Goal: Task Accomplishment & Management: Manage account settings

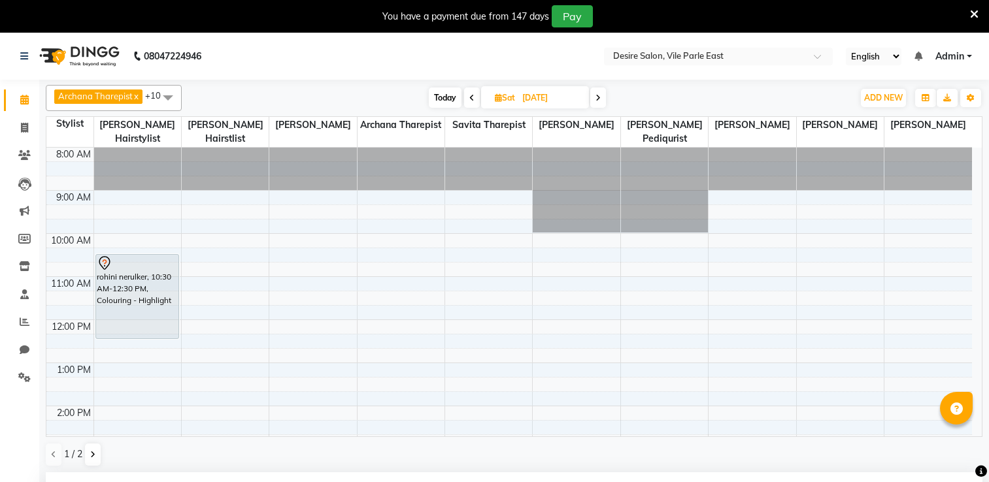
select select "85301"
select select "900"
select select "tentative"
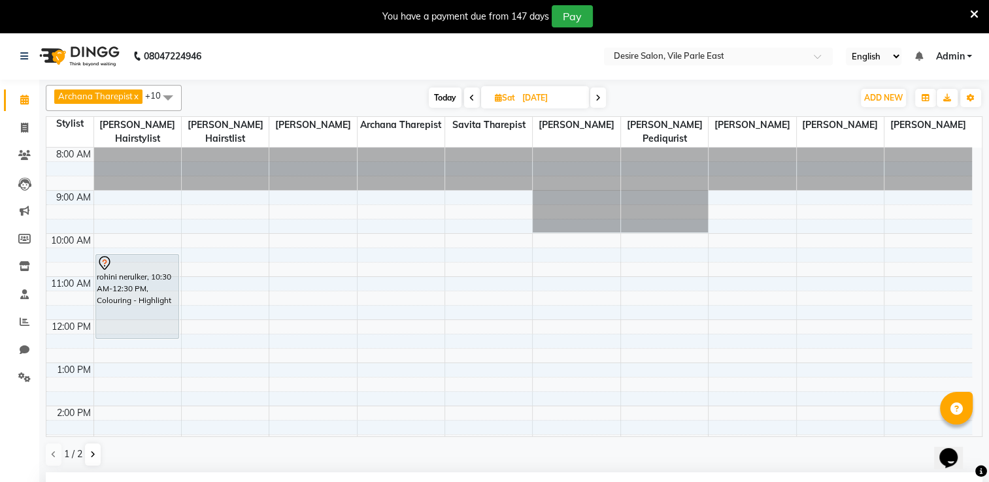
click at [437, 99] on span "Today" at bounding box center [445, 98] width 33 height 20
type input "01-10-2025"
select select "900"
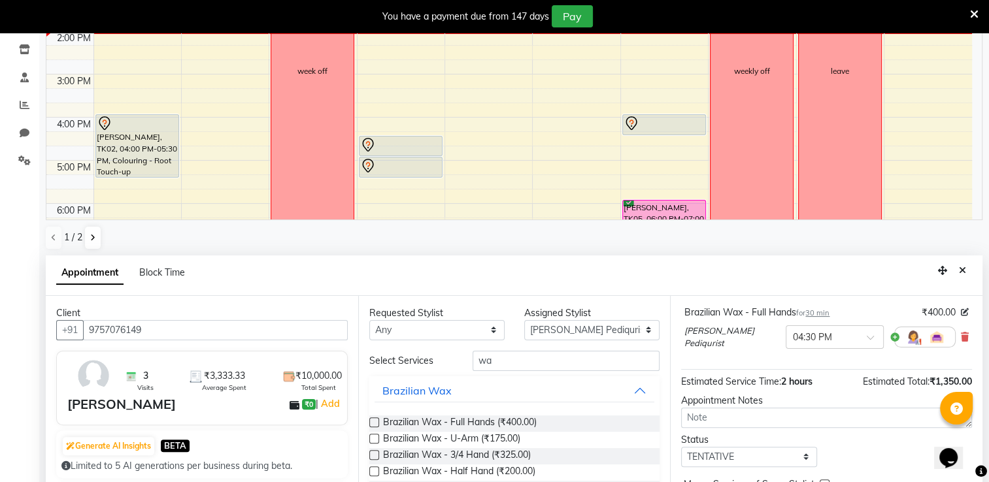
scroll to position [286, 0]
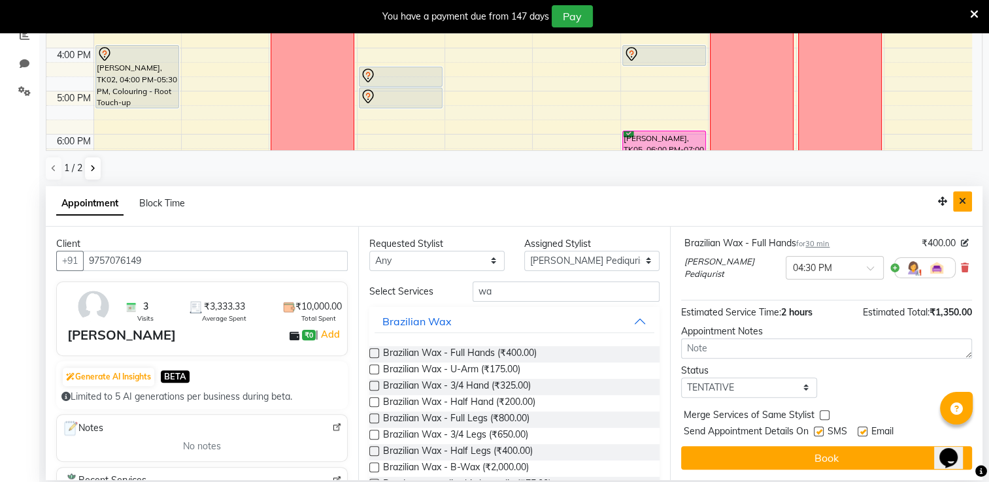
click at [963, 203] on icon "Close" at bounding box center [962, 201] width 7 height 9
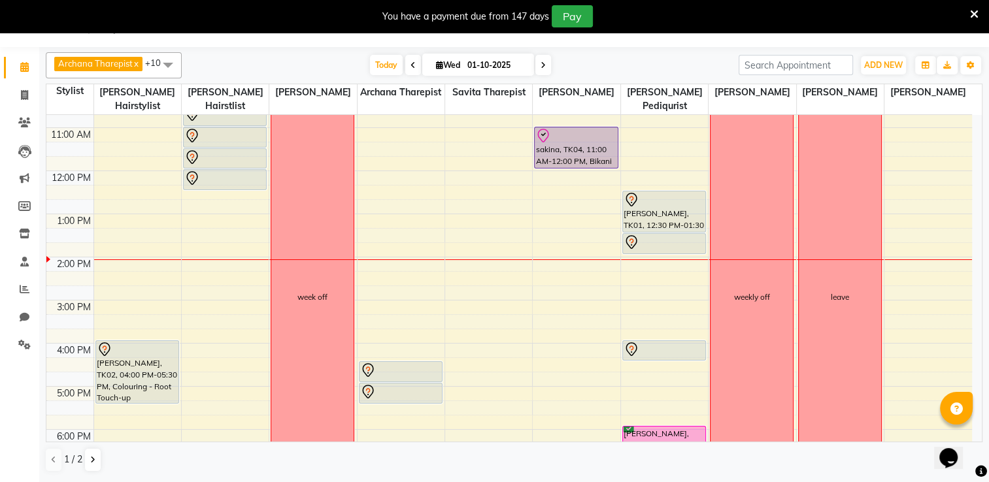
scroll to position [112, 0]
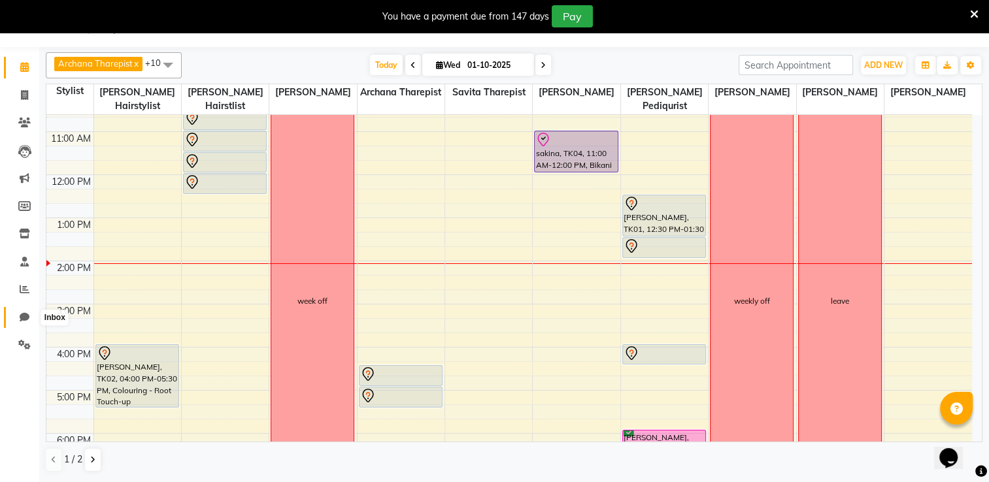
click at [25, 315] on icon at bounding box center [25, 317] width 10 height 10
select select "100"
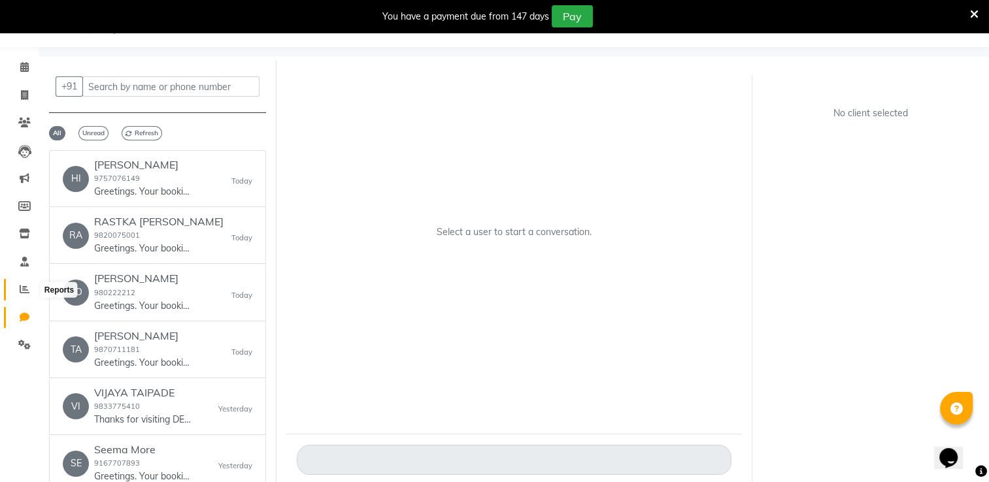
click at [21, 287] on icon at bounding box center [25, 289] width 10 height 10
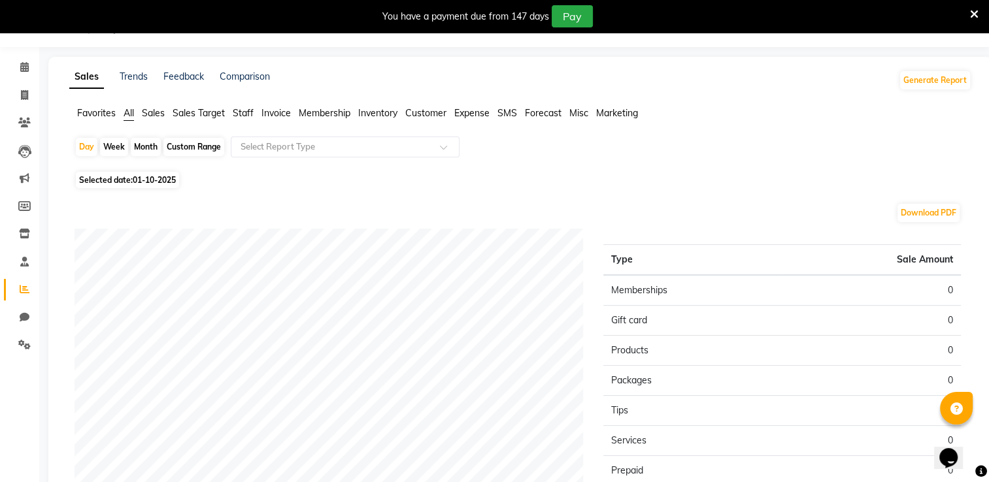
click at [197, 148] on div "Custom Range" at bounding box center [193, 147] width 61 height 18
select select "10"
select select "2025"
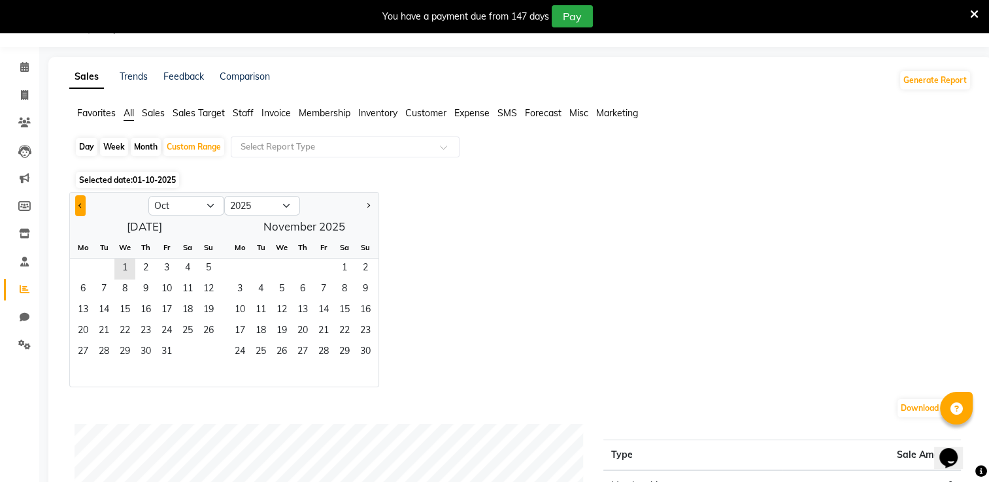
click at [78, 208] on button "Previous month" at bounding box center [80, 205] width 10 height 21
select select "9"
click at [81, 271] on span "1" at bounding box center [83, 269] width 21 height 21
click at [106, 350] on span "30" at bounding box center [103, 352] width 21 height 21
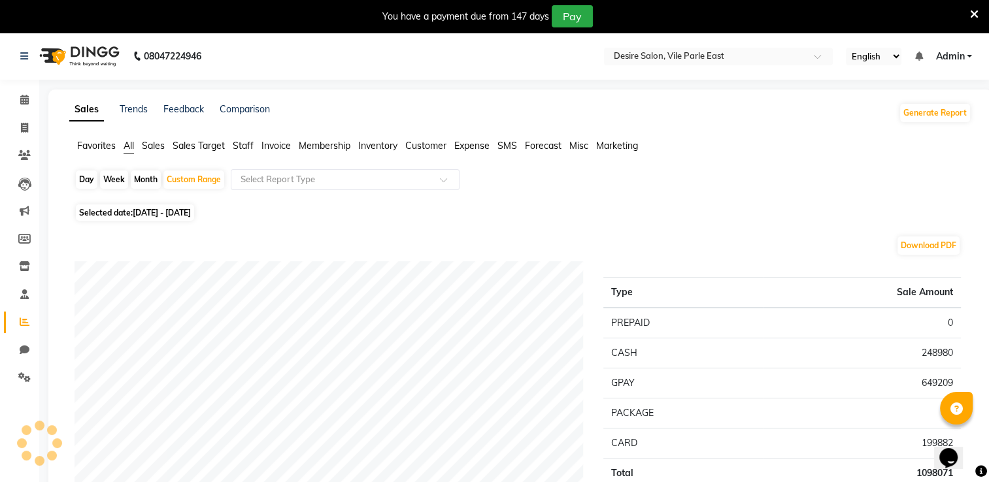
click at [278, 144] on span "Invoice" at bounding box center [275, 146] width 29 height 12
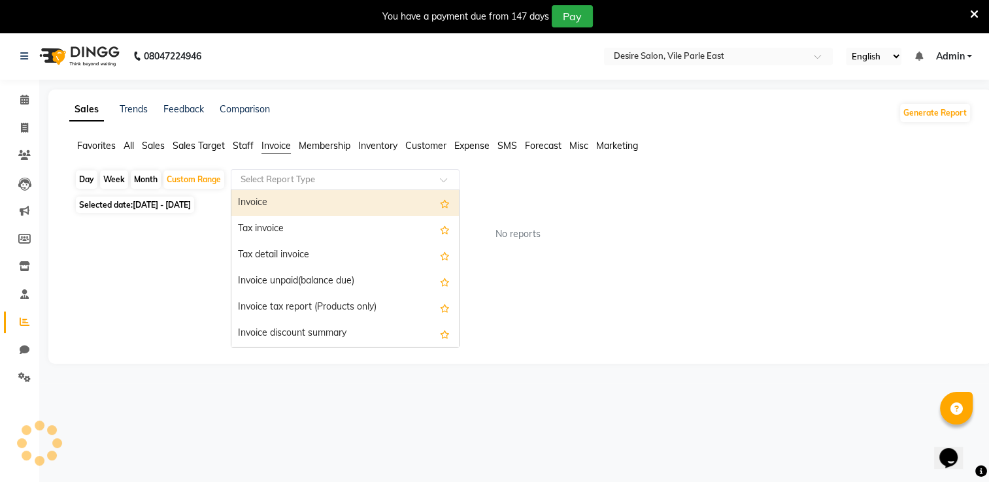
click at [447, 183] on span at bounding box center [448, 183] width 16 height 13
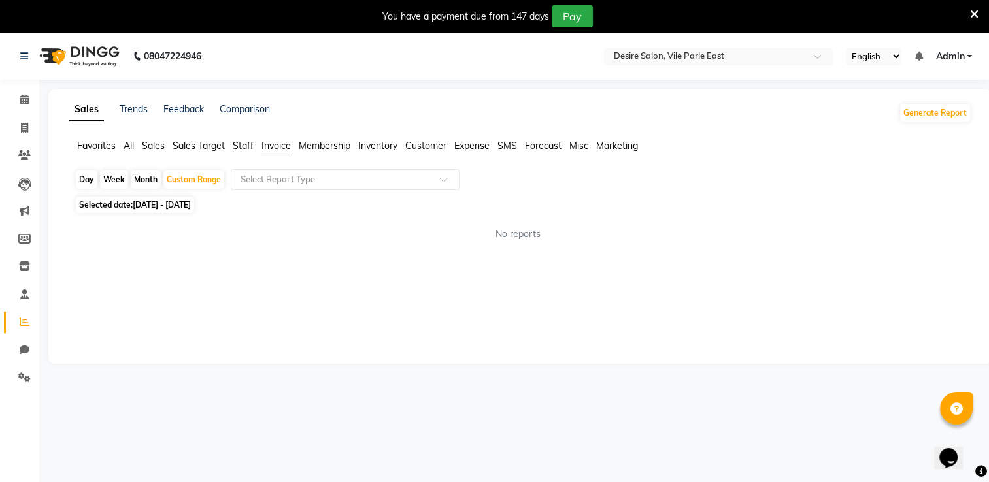
click at [374, 149] on span "Inventory" at bounding box center [377, 146] width 39 height 12
click at [246, 144] on span "Staff" at bounding box center [243, 146] width 21 height 12
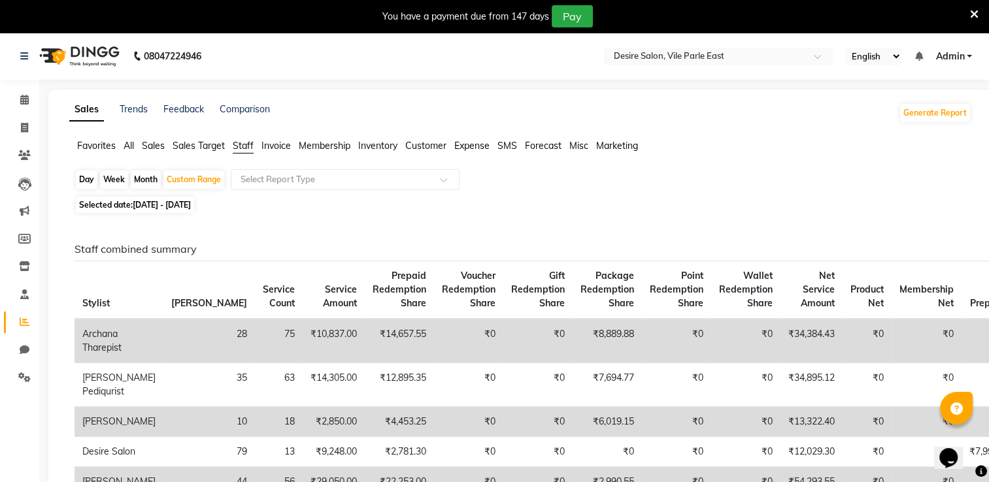
click at [216, 145] on span "Sales Target" at bounding box center [199, 146] width 52 height 12
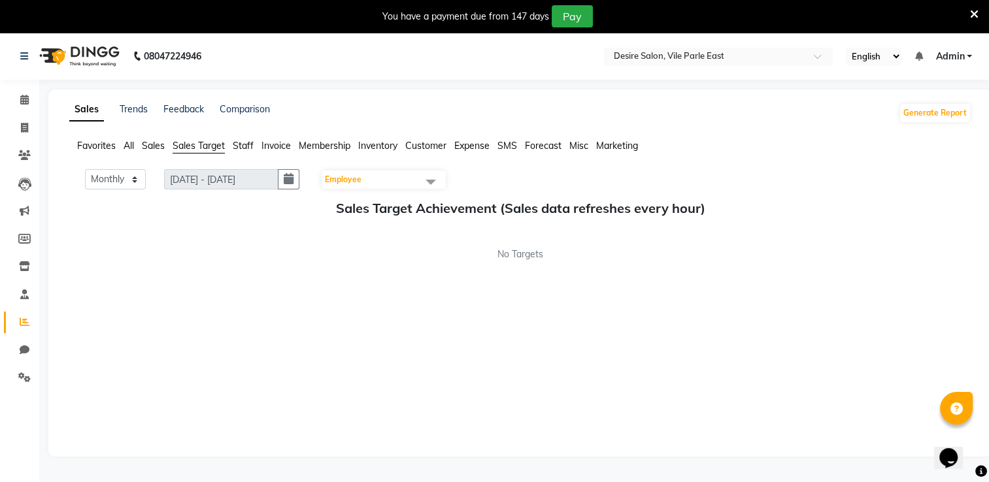
click at [433, 183] on span at bounding box center [431, 181] width 26 height 25
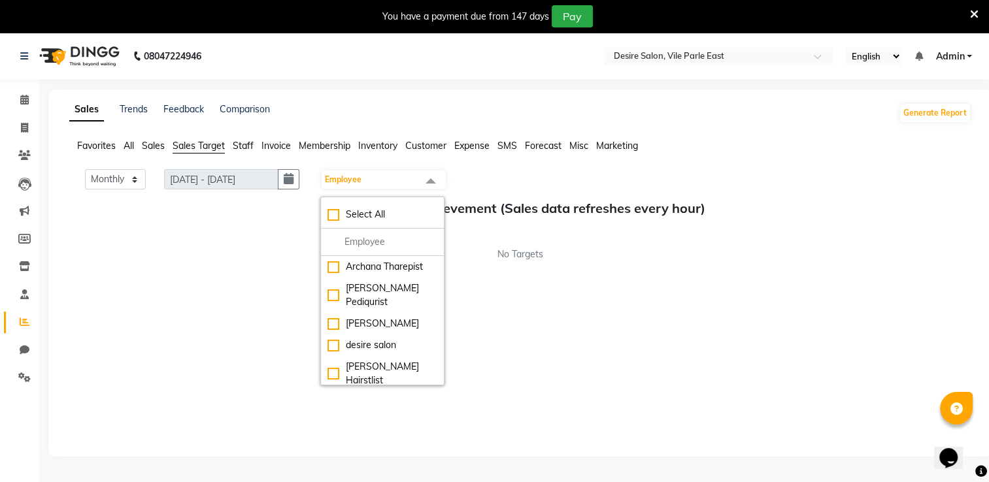
click at [159, 146] on span "Sales" at bounding box center [153, 146] width 23 height 12
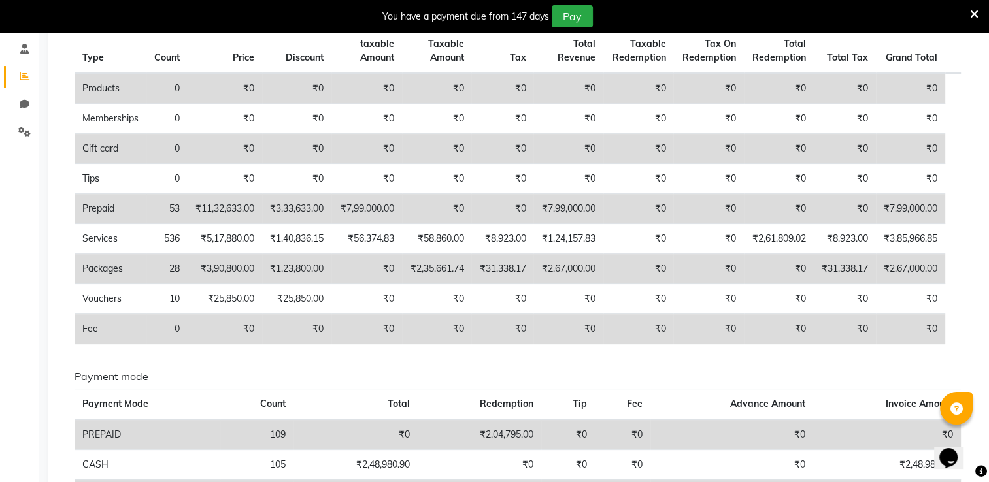
scroll to position [248, 0]
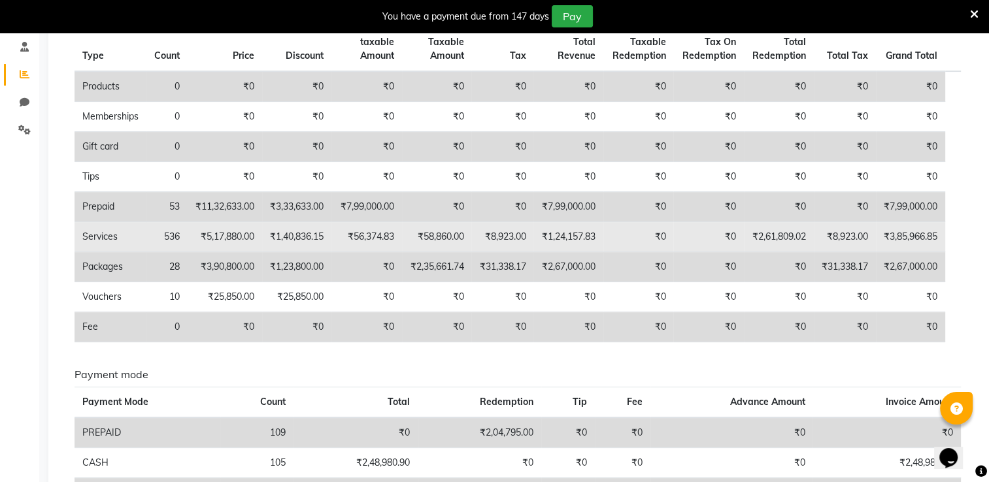
click at [420, 227] on td "₹58,860.00" at bounding box center [437, 237] width 70 height 30
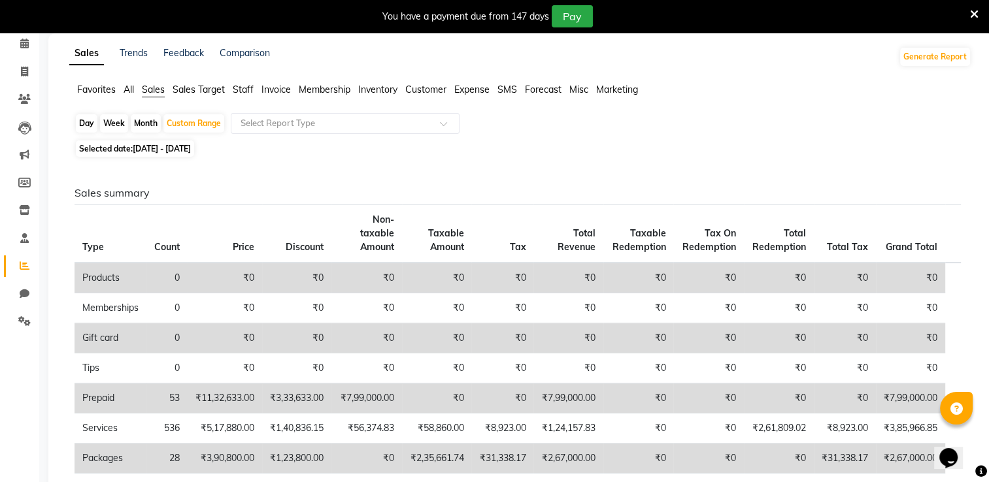
scroll to position [0, 0]
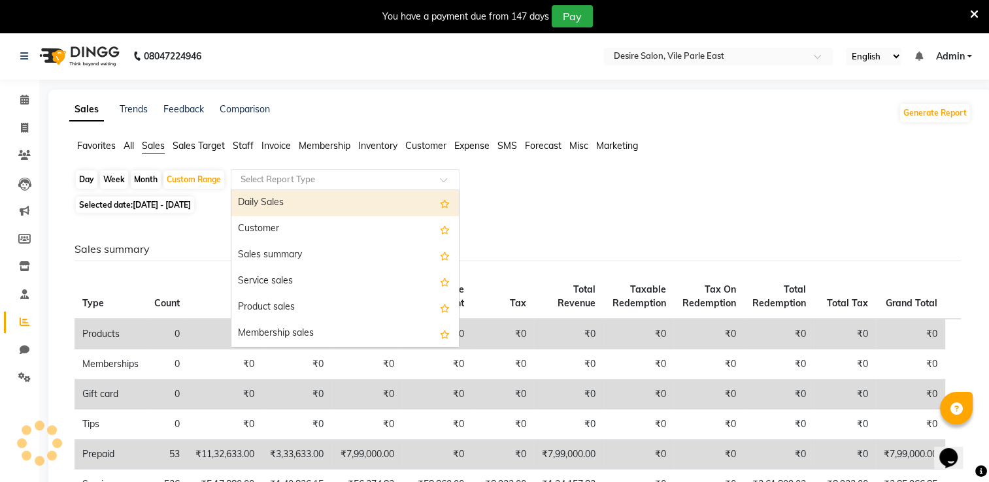
click at [444, 183] on span at bounding box center [448, 183] width 16 height 13
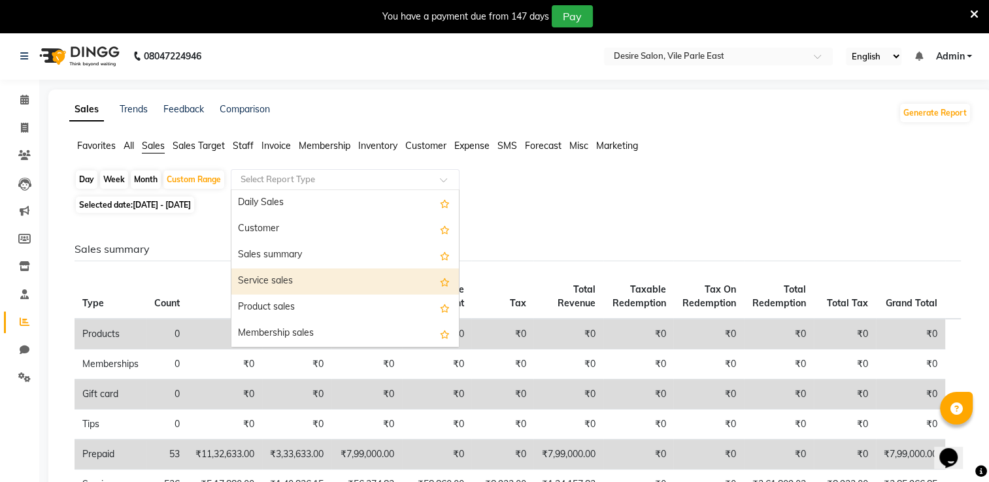
click at [354, 280] on div "Service sales" at bounding box center [344, 282] width 227 height 26
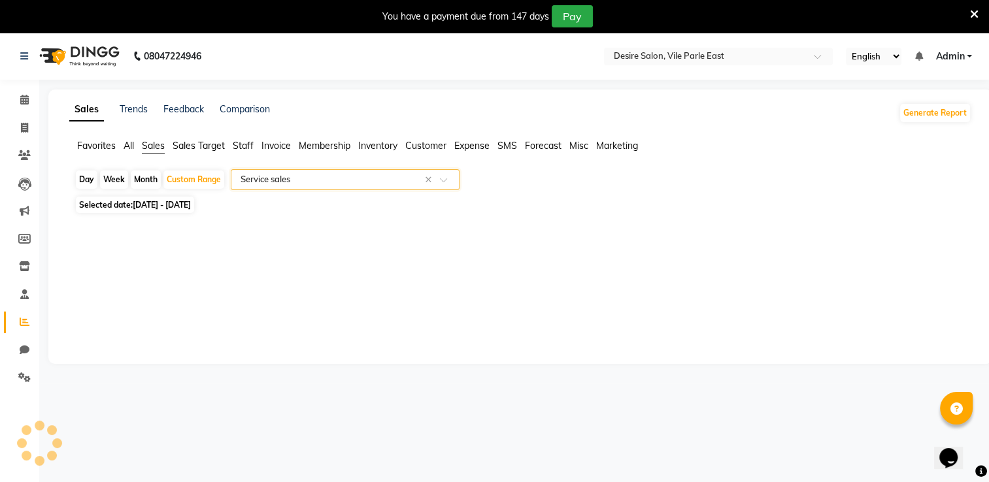
select select "full_report"
select select "csv"
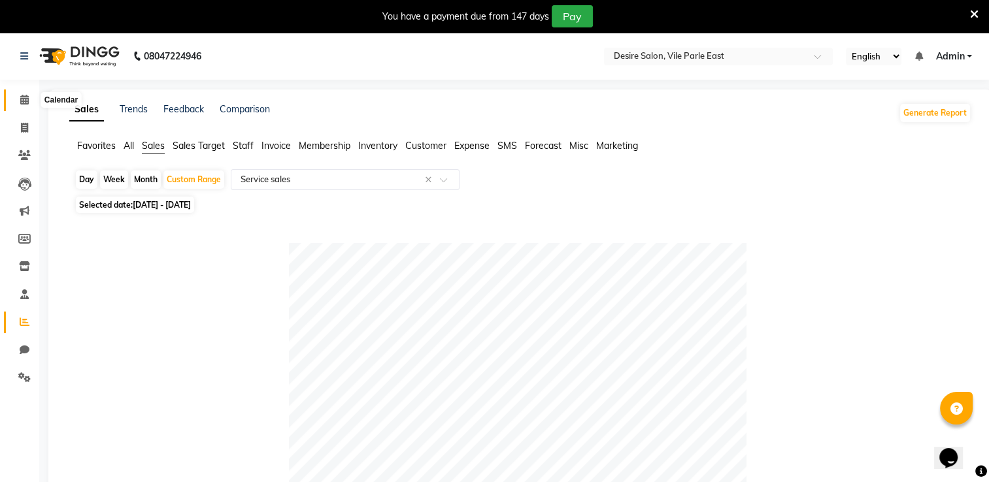
click at [24, 103] on icon at bounding box center [24, 100] width 8 height 10
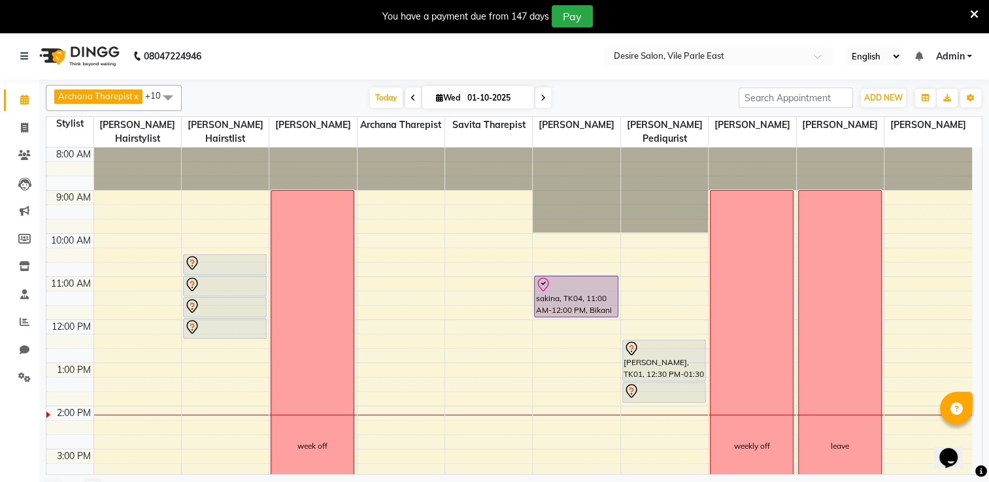
click at [486, 99] on input "01-10-2025" at bounding box center [495, 98] width 65 height 20
select select "10"
select select "2025"
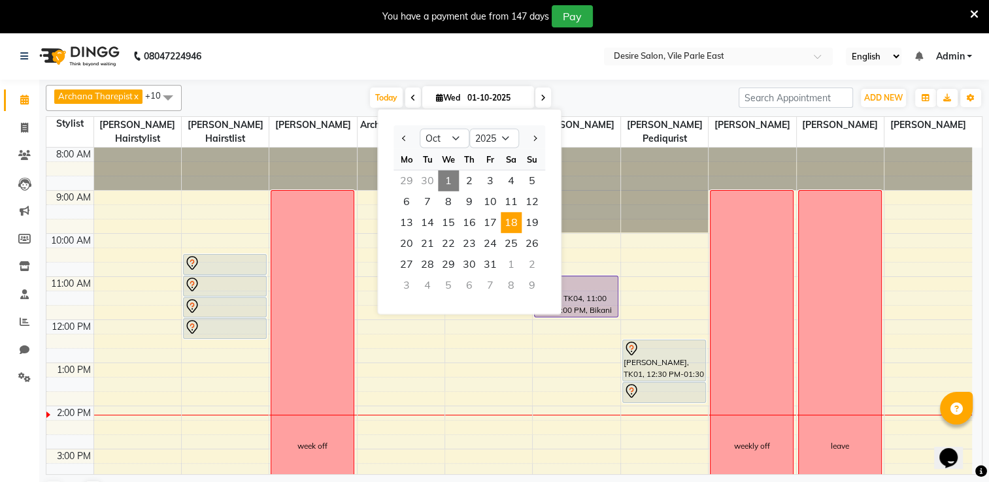
click at [510, 231] on span "18" at bounding box center [511, 222] width 21 height 21
type input "[DATE]"
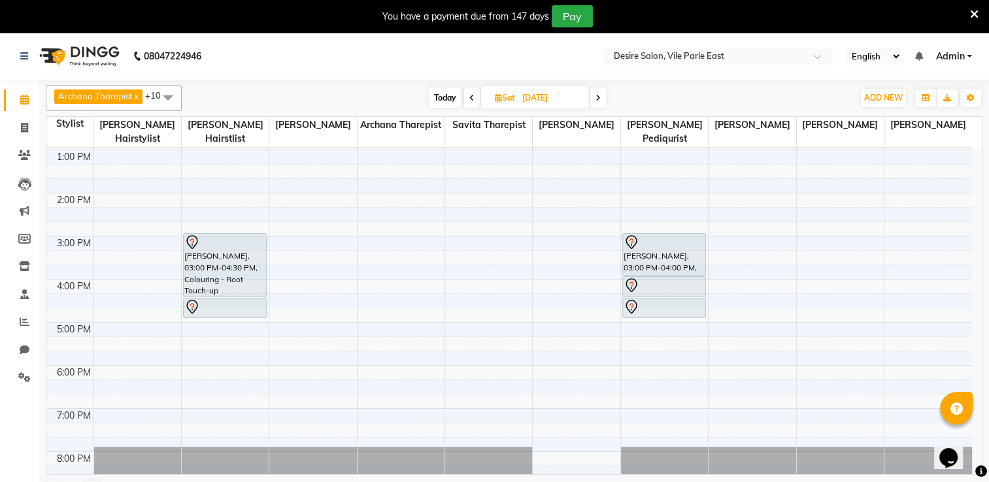
scroll to position [201, 0]
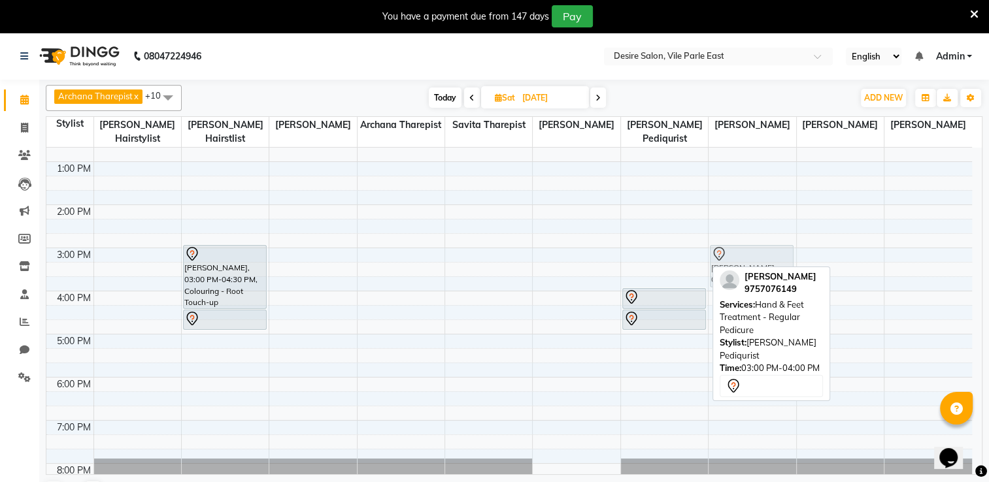
drag, startPoint x: 654, startPoint y: 245, endPoint x: 712, endPoint y: 246, distance: 58.2
click at [712, 246] on tr "rohini nerulker, 10:30 AM-12:30 PM, Colouring - Highlight [PERSON_NAME], 03:00 …" at bounding box center [508, 247] width 925 height 603
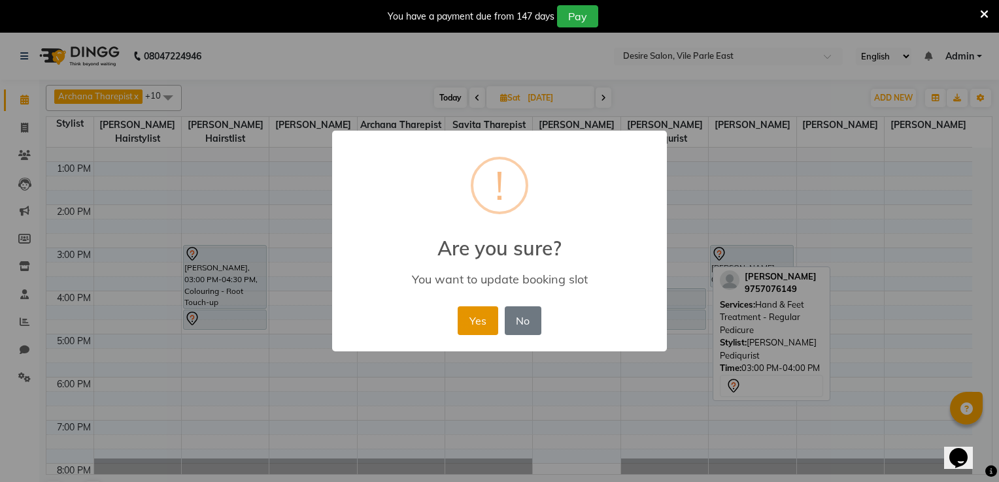
click at [480, 310] on button "Yes" at bounding box center [477, 321] width 40 height 29
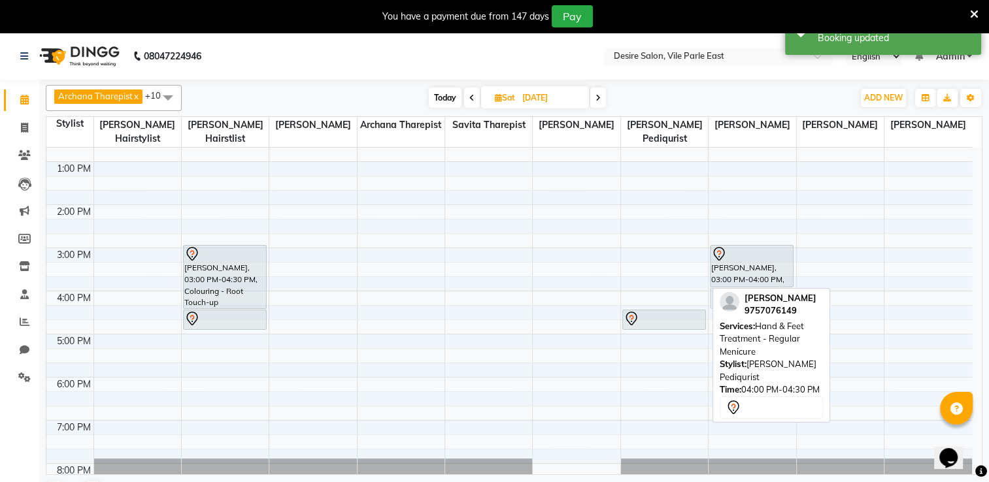
drag, startPoint x: 669, startPoint y: 278, endPoint x: 732, endPoint y: 280, distance: 62.8
click at [732, 280] on tr "rohini nerulker, 10:30 AM-12:30 PM, Colouring - Highlight [PERSON_NAME], 03:00 …" at bounding box center [508, 247] width 925 height 603
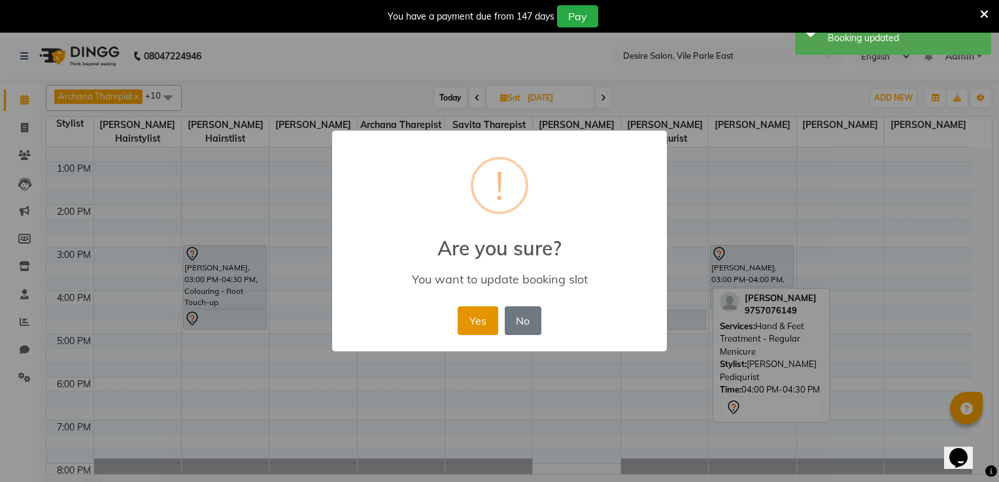
click at [483, 327] on button "Yes" at bounding box center [477, 321] width 40 height 29
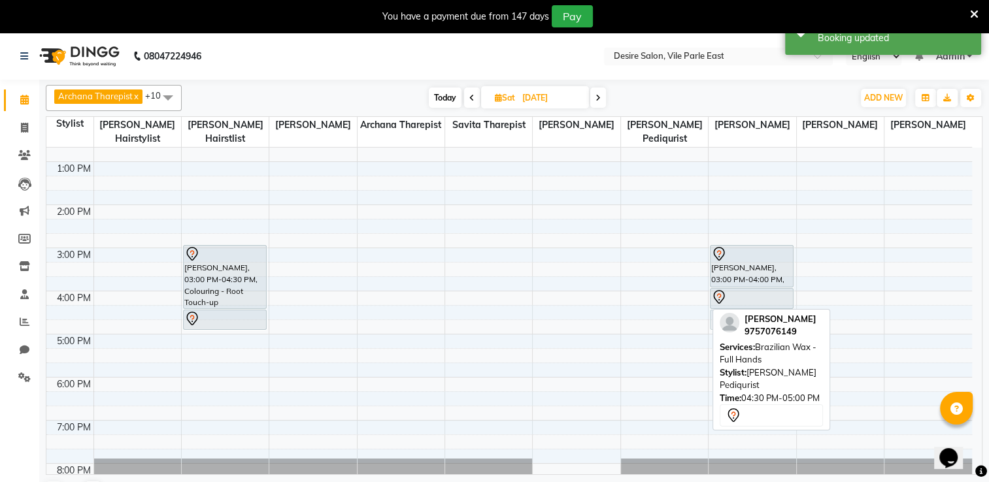
drag, startPoint x: 664, startPoint y: 300, endPoint x: 720, endPoint y: 299, distance: 56.2
click at [720, 299] on tr "rohini nerulker, 10:30 AM-12:30 PM, Colouring - Highlight [PERSON_NAME], 03:00 …" at bounding box center [508, 247] width 925 height 603
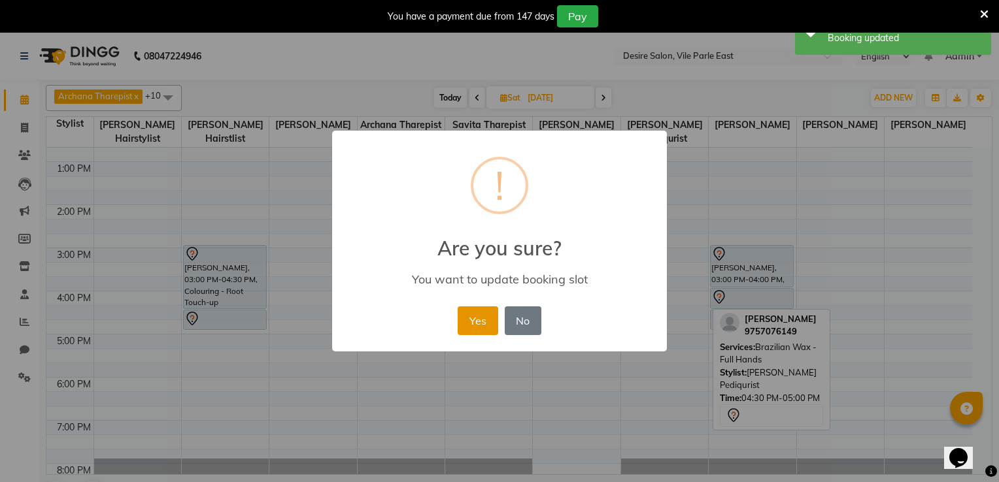
click at [474, 318] on button "Yes" at bounding box center [477, 321] width 40 height 29
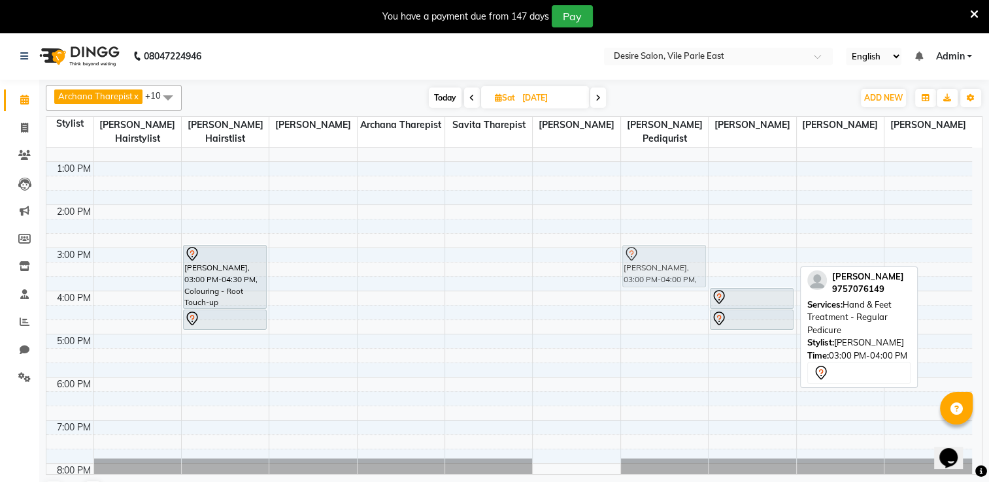
drag, startPoint x: 732, startPoint y: 250, endPoint x: 682, endPoint y: 247, distance: 49.7
click at [682, 247] on tr "rohini nerulker, 10:30 AM-12:30 PM, Colouring - Highlight [PERSON_NAME], 03:00 …" at bounding box center [508, 247] width 925 height 603
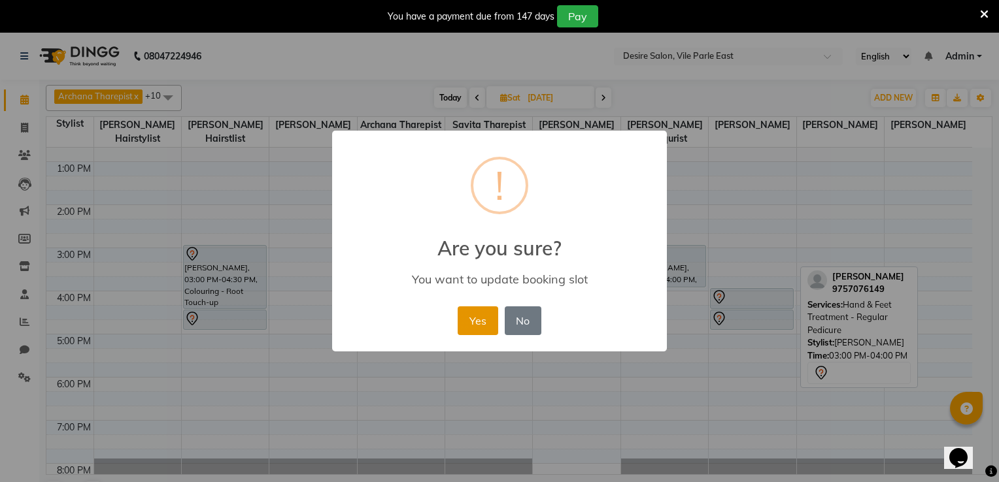
click at [471, 322] on button "Yes" at bounding box center [477, 321] width 40 height 29
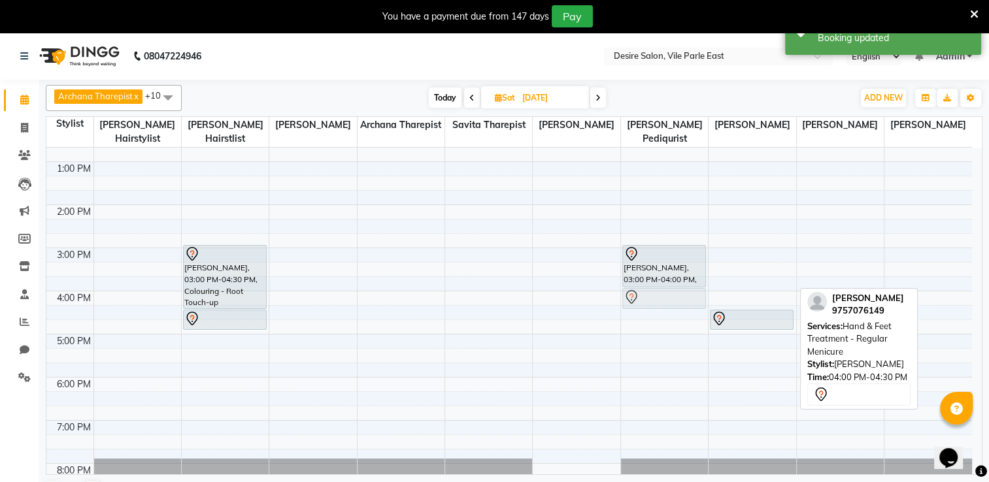
drag, startPoint x: 716, startPoint y: 283, endPoint x: 670, endPoint y: 280, distance: 46.5
click at [665, 280] on tr "rohini nerulker, 10:30 AM-12:30 PM, Colouring - Highlight [PERSON_NAME], 03:00 …" at bounding box center [508, 247] width 925 height 603
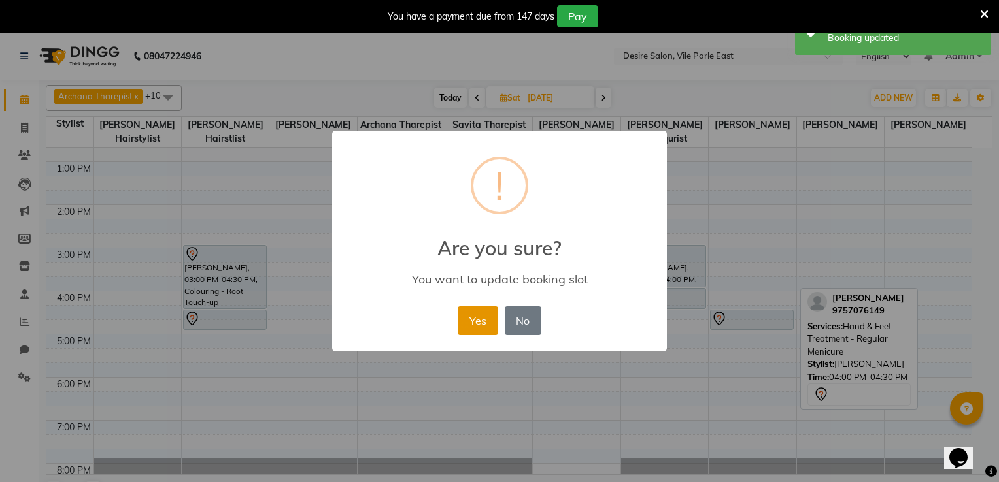
click at [480, 329] on button "Yes" at bounding box center [477, 321] width 40 height 29
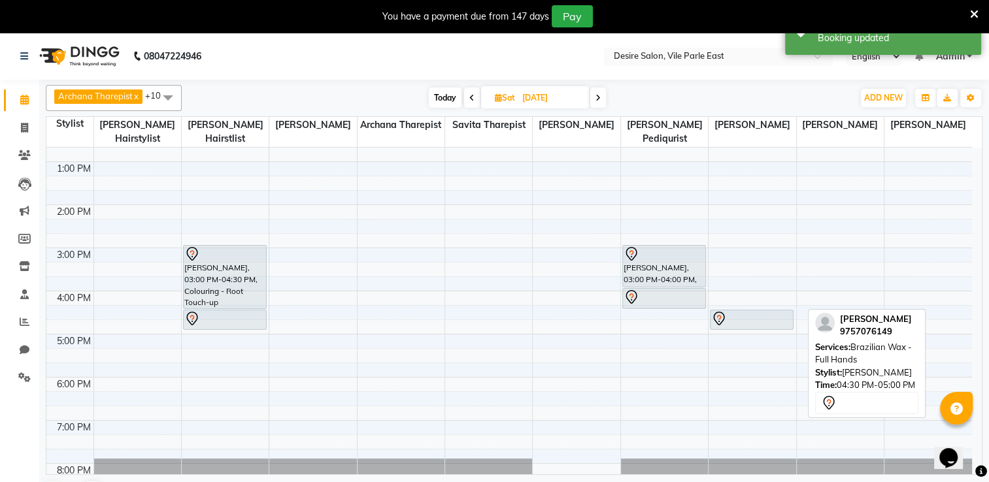
drag, startPoint x: 731, startPoint y: 314, endPoint x: 667, endPoint y: 312, distance: 64.1
click at [667, 312] on div "8:00 AM 9:00 AM 10:00 AM 11:00 AM 12:00 PM 1:00 PM 2:00 PM 3:00 PM 4:00 PM 5:00…" at bounding box center [508, 247] width 925 height 603
drag, startPoint x: 729, startPoint y: 307, endPoint x: 671, endPoint y: 305, distance: 58.2
click at [671, 305] on tr "rohini nerulker, 10:30 AM-12:30 PM, Colouring - Highlight [PERSON_NAME], 03:00 …" at bounding box center [508, 247] width 925 height 603
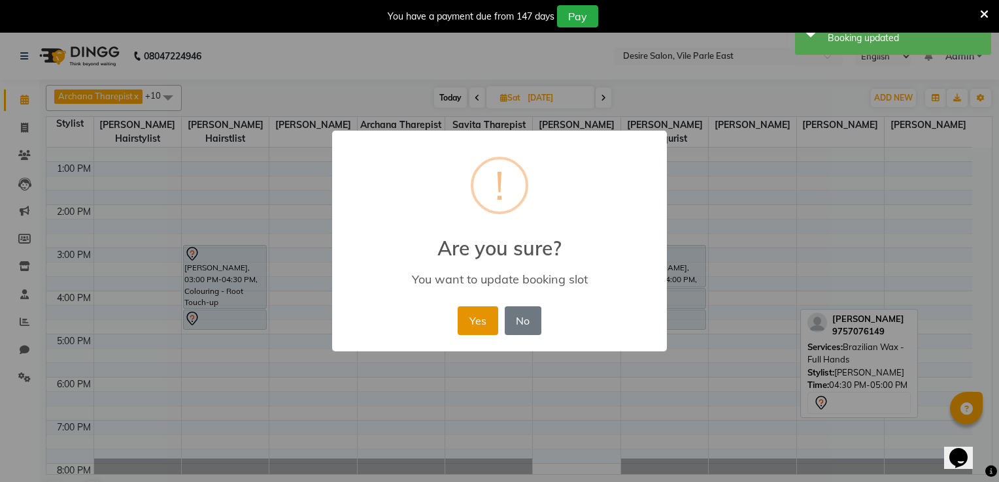
click at [481, 312] on button "Yes" at bounding box center [477, 321] width 40 height 29
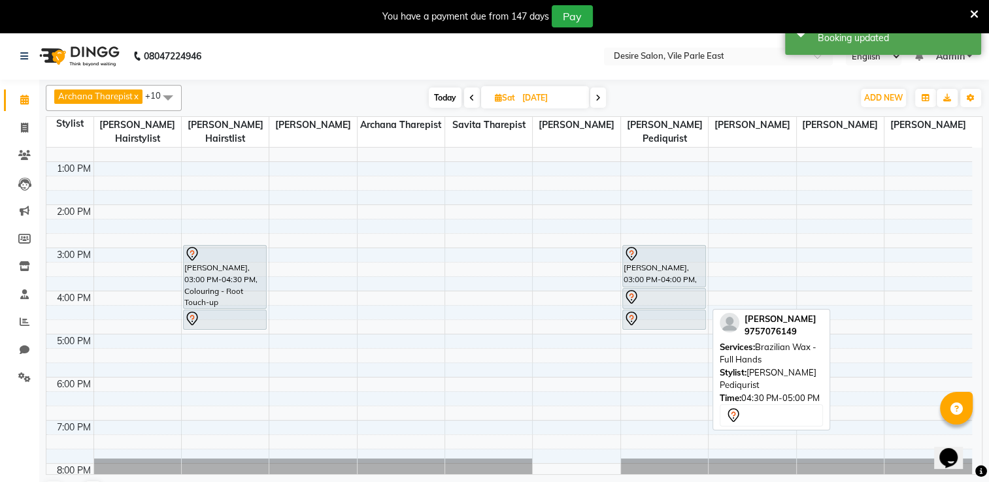
click at [701, 311] on div at bounding box center [663, 319] width 81 height 16
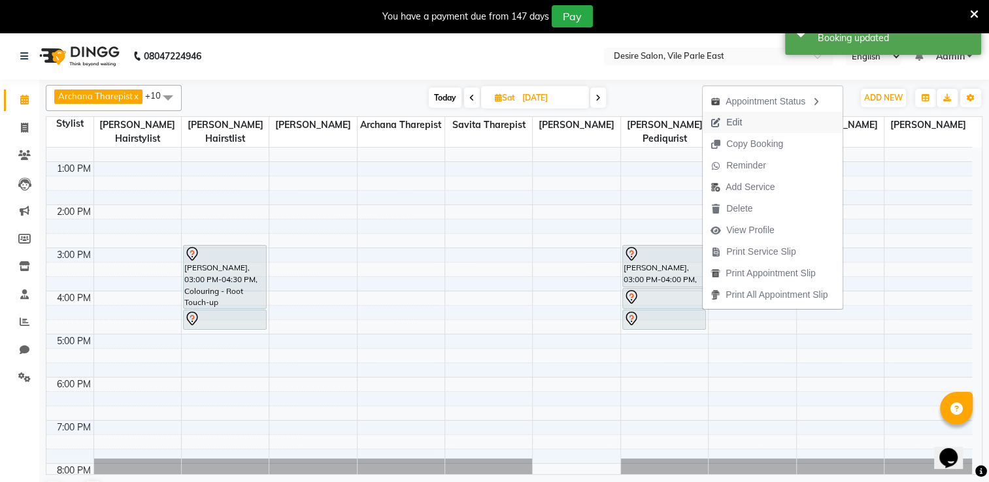
click at [747, 116] on span "Edit" at bounding box center [726, 123] width 47 height 22
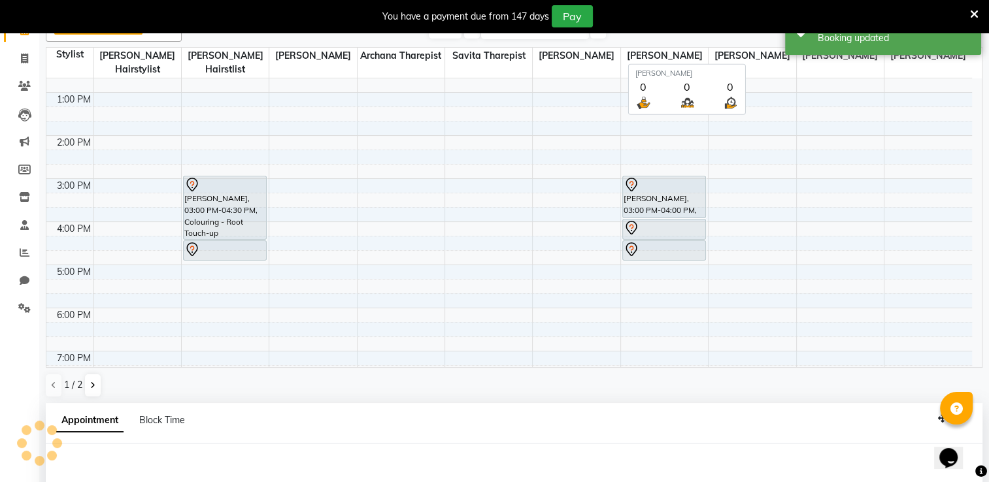
select select "tentative"
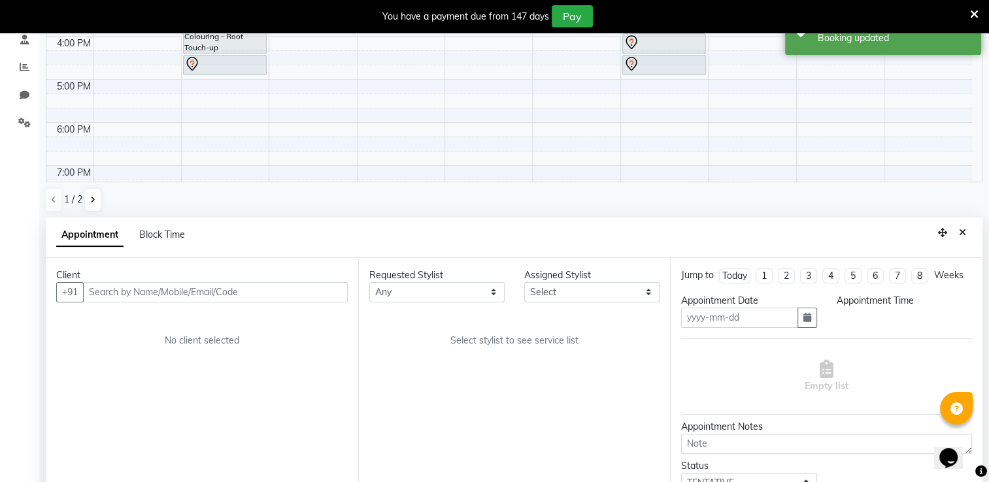
type input "[DATE]"
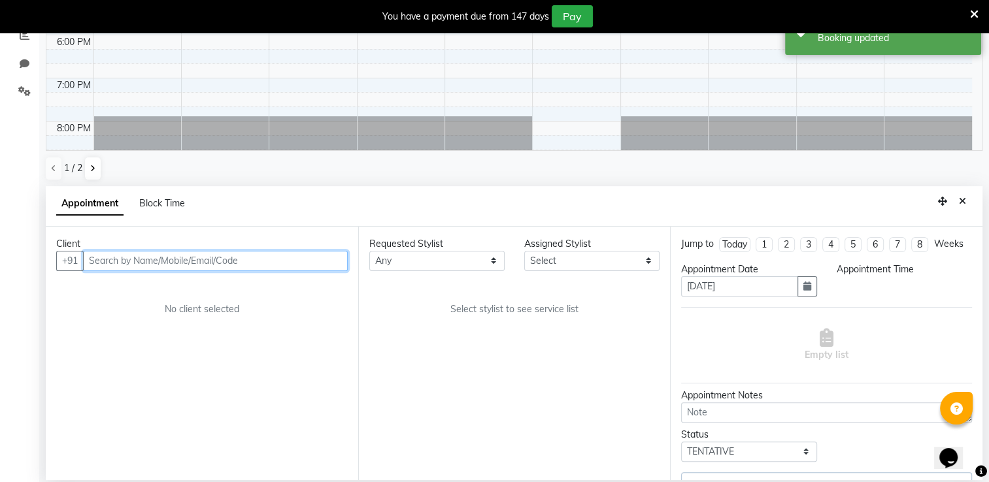
select select "75804"
select select "900"
select select "4580"
select select "4579"
select select "4583"
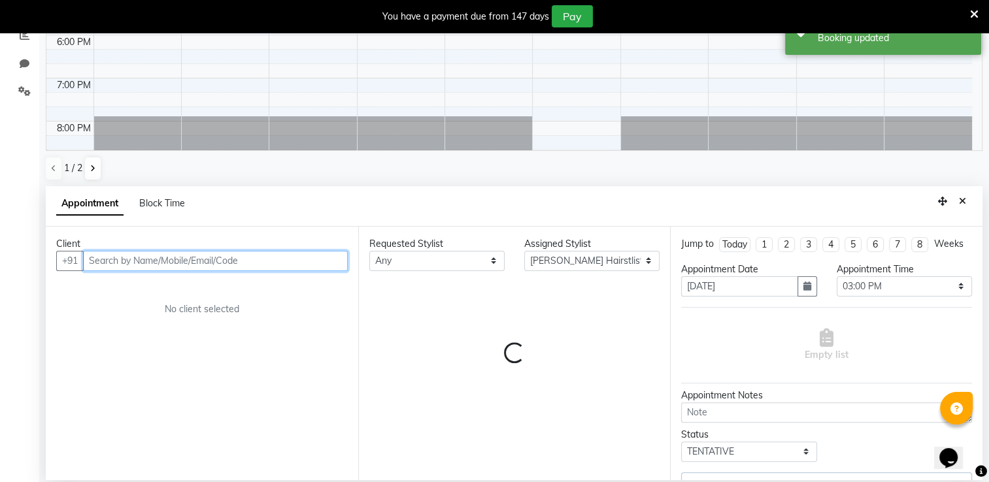
select select "4582"
select select "4579"
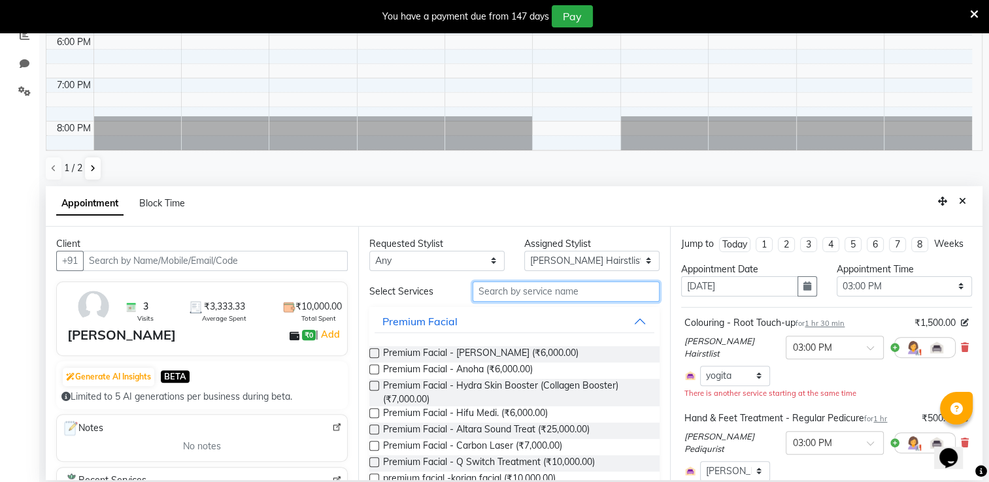
click at [488, 288] on input "text" at bounding box center [566, 292] width 187 height 20
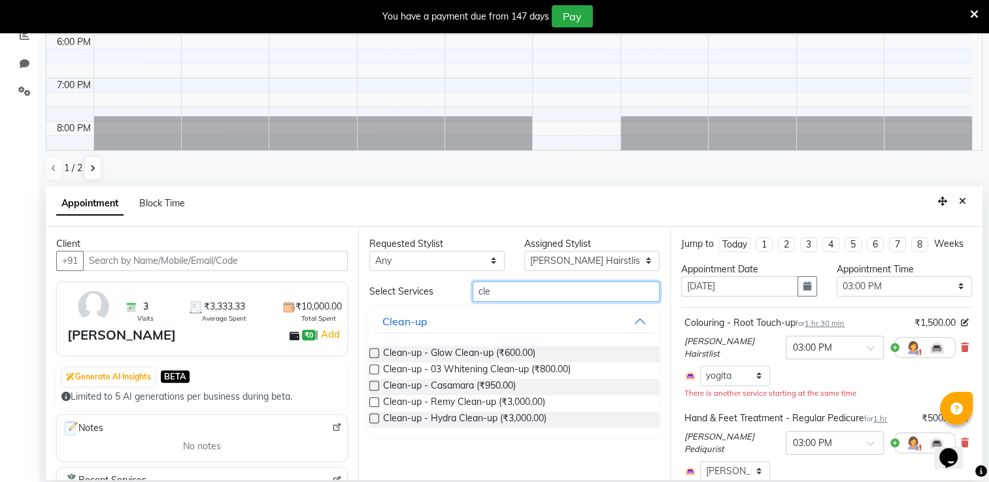
type input "cle"
click at [375, 369] on label at bounding box center [374, 370] width 10 height 10
click at [375, 369] on input "checkbox" at bounding box center [373, 371] width 8 height 8
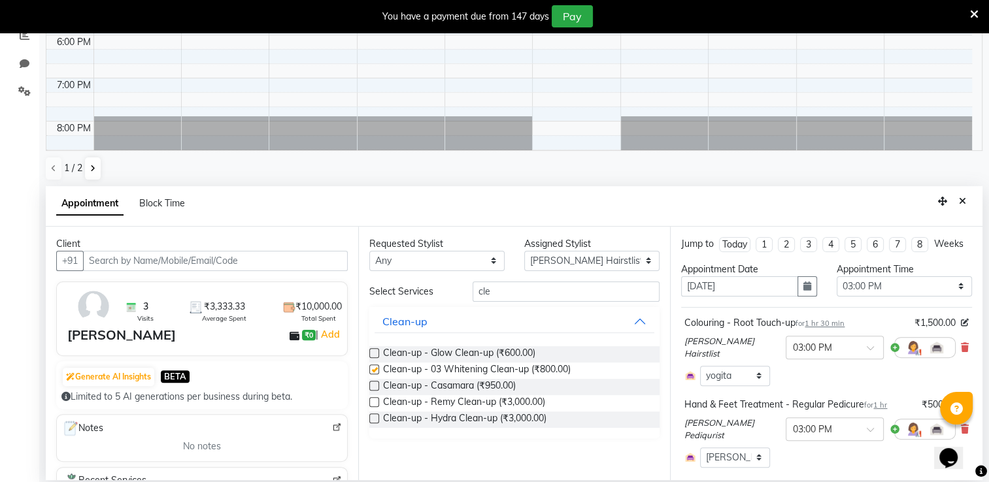
checkbox input "false"
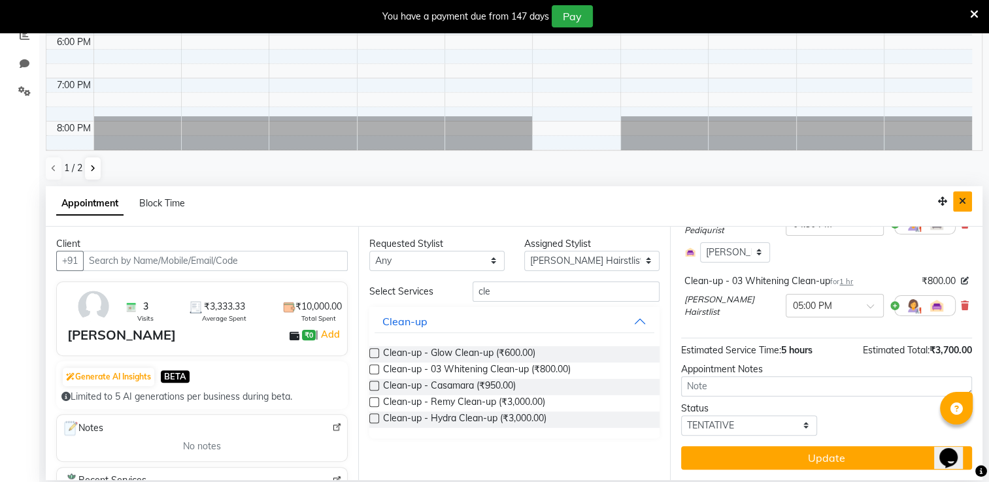
click at [964, 197] on icon "Close" at bounding box center [962, 201] width 7 height 9
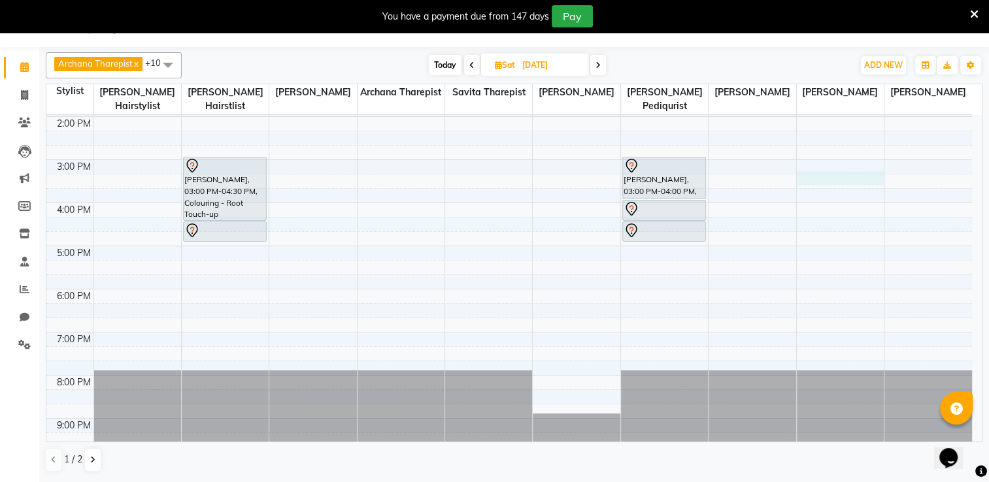
scroll to position [257, 0]
select select "75801"
select select "915"
select select "tentative"
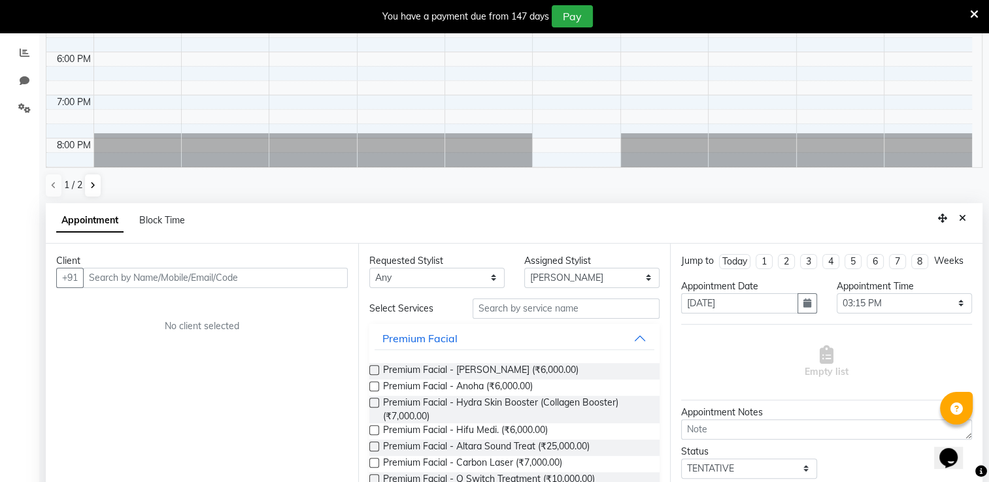
scroll to position [286, 0]
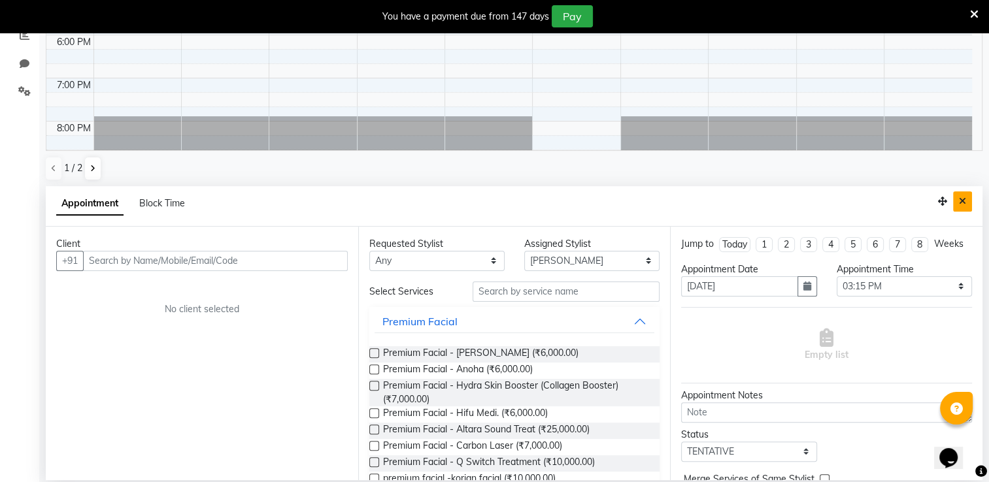
click at [961, 203] on icon "Close" at bounding box center [962, 201] width 7 height 9
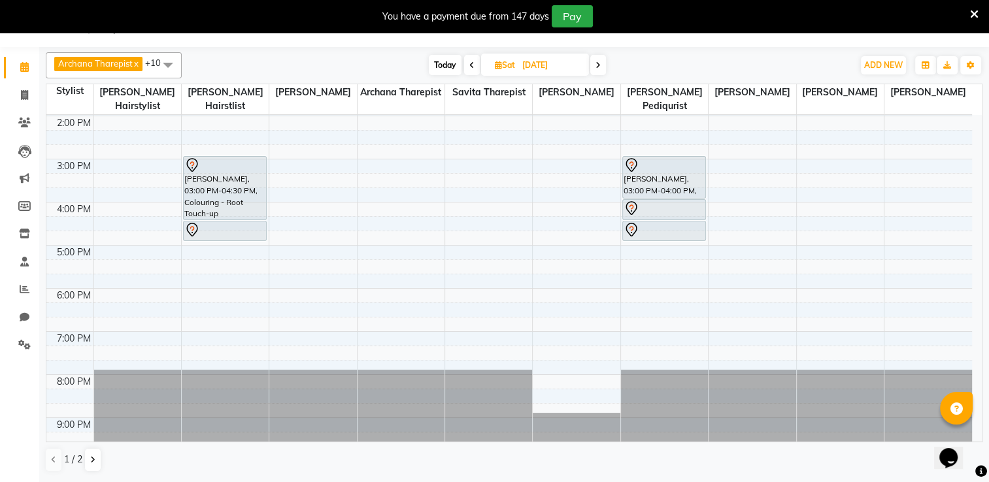
scroll to position [33, 0]
select select "75802"
select select "tentative"
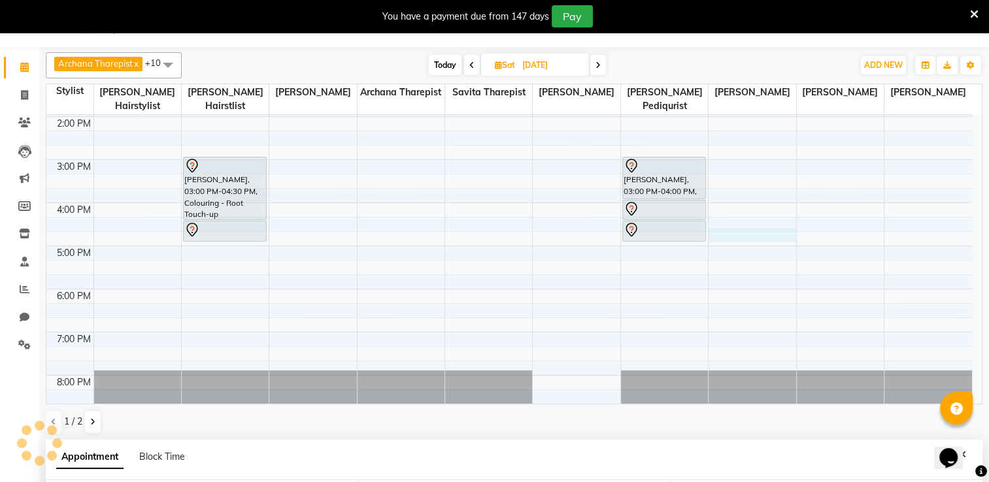
scroll to position [257, 0]
select select "1005"
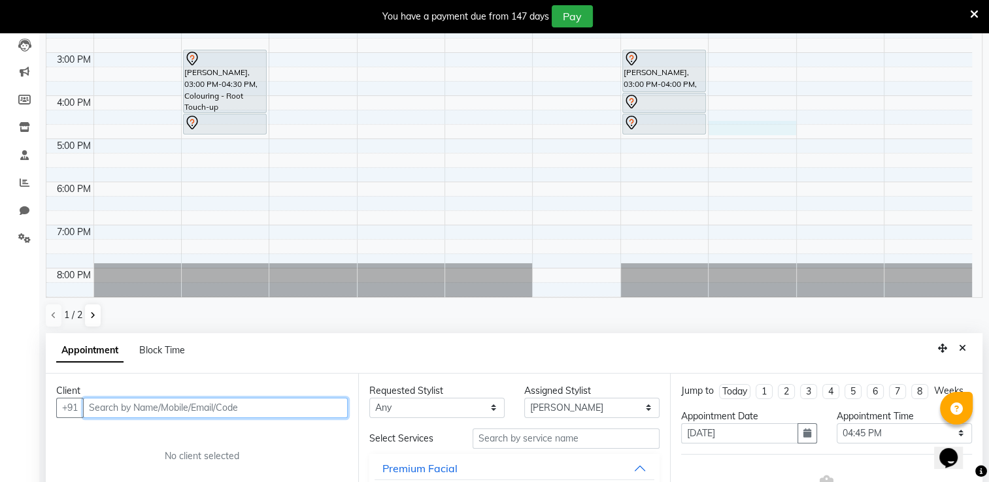
scroll to position [286, 0]
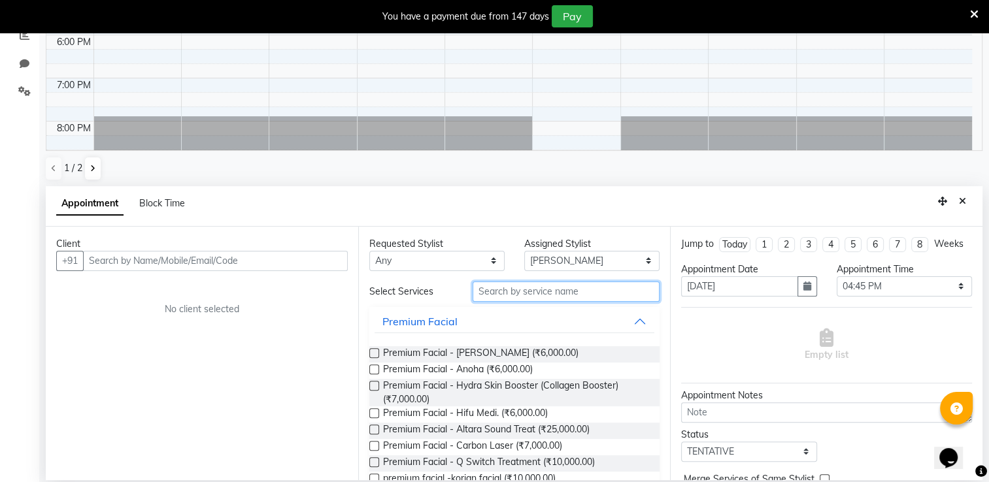
click at [498, 289] on input "text" at bounding box center [566, 292] width 187 height 20
click at [959, 208] on button "Close" at bounding box center [962, 201] width 19 height 20
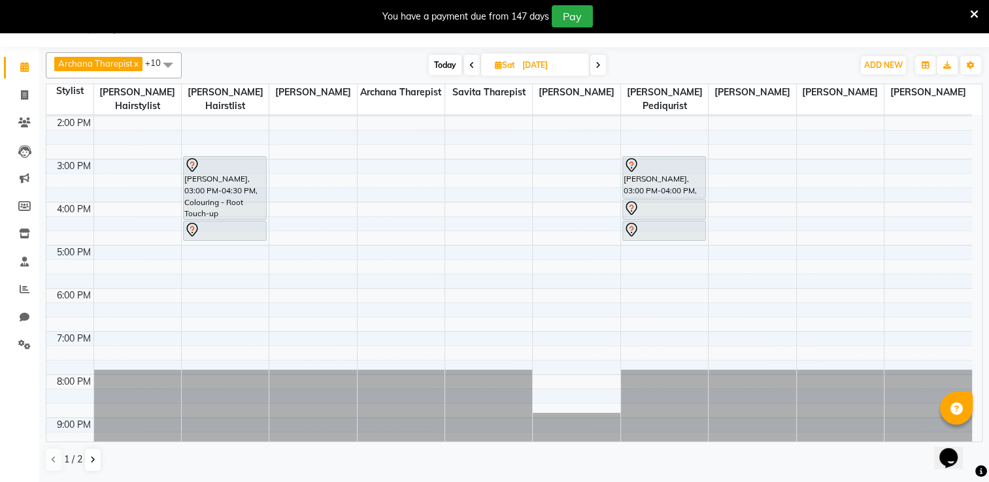
scroll to position [33, 0]
select select "85301"
select select "tentative"
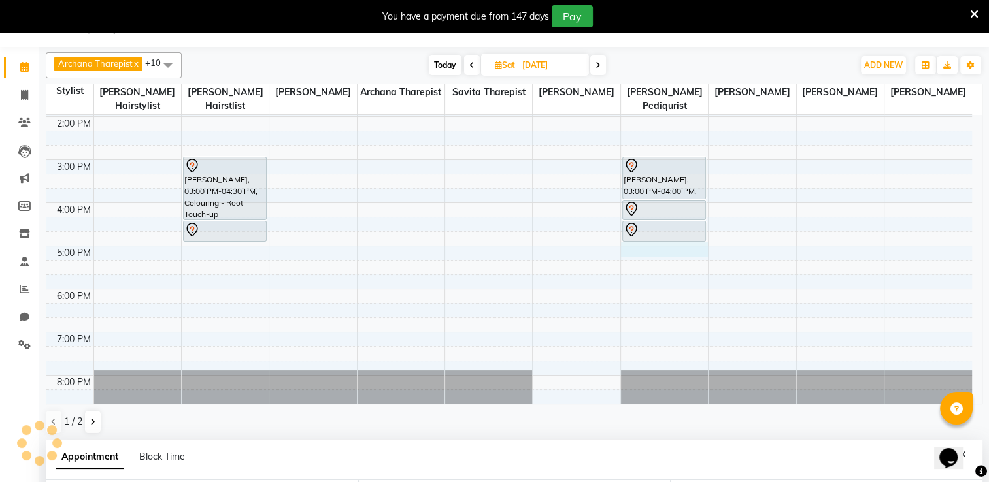
scroll to position [257, 0]
select select "1020"
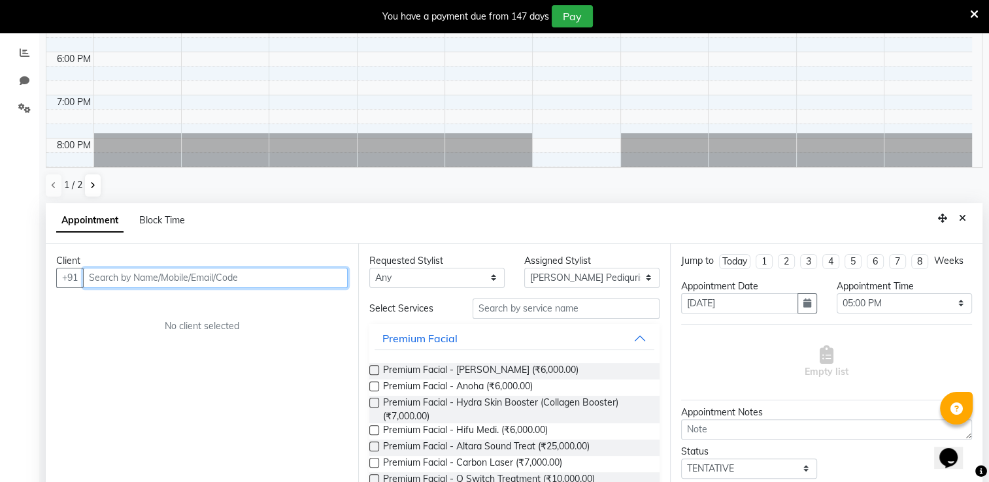
scroll to position [286, 0]
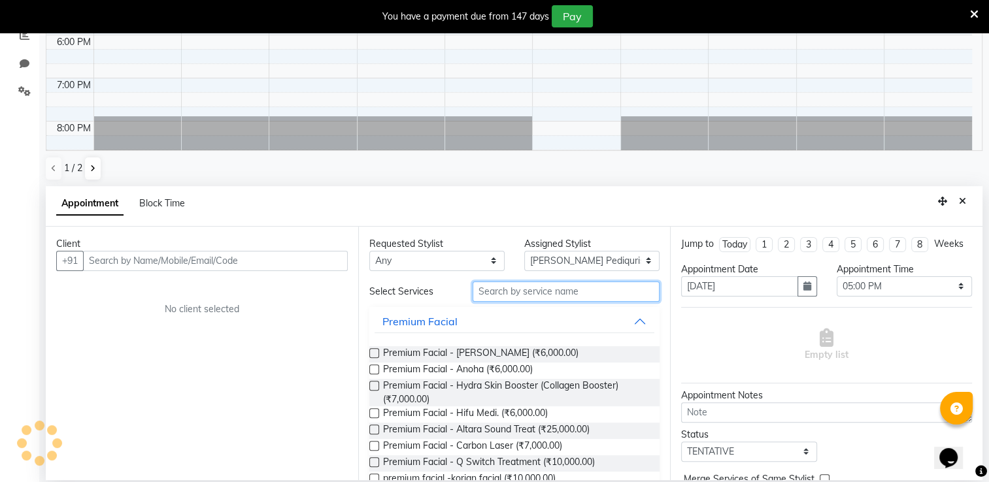
click at [490, 295] on input "text" at bounding box center [566, 292] width 187 height 20
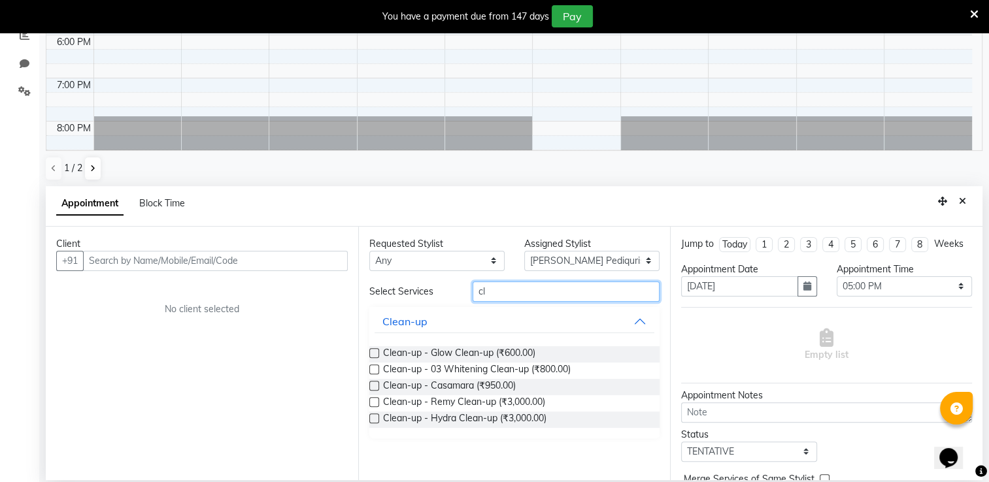
type input "cl"
click at [371, 367] on label at bounding box center [374, 370] width 10 height 10
click at [371, 367] on input "checkbox" at bounding box center [373, 371] width 8 height 8
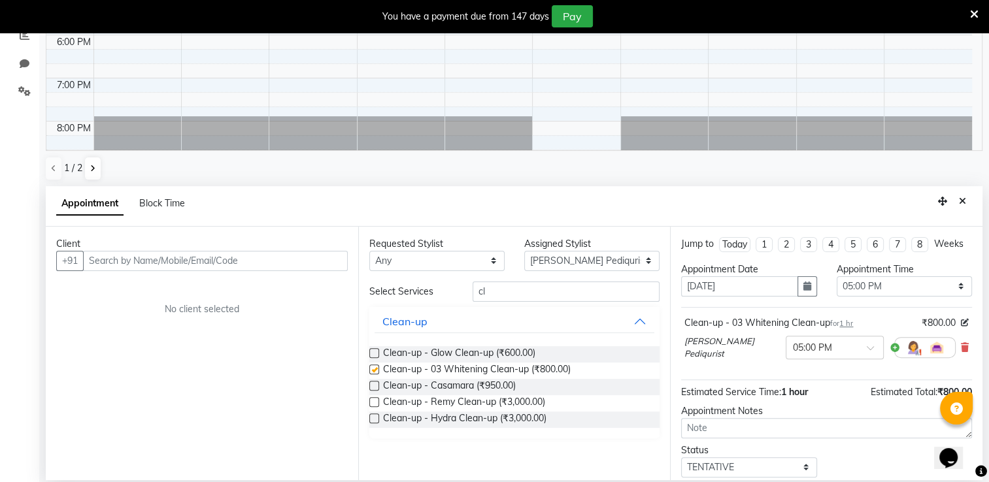
checkbox input "false"
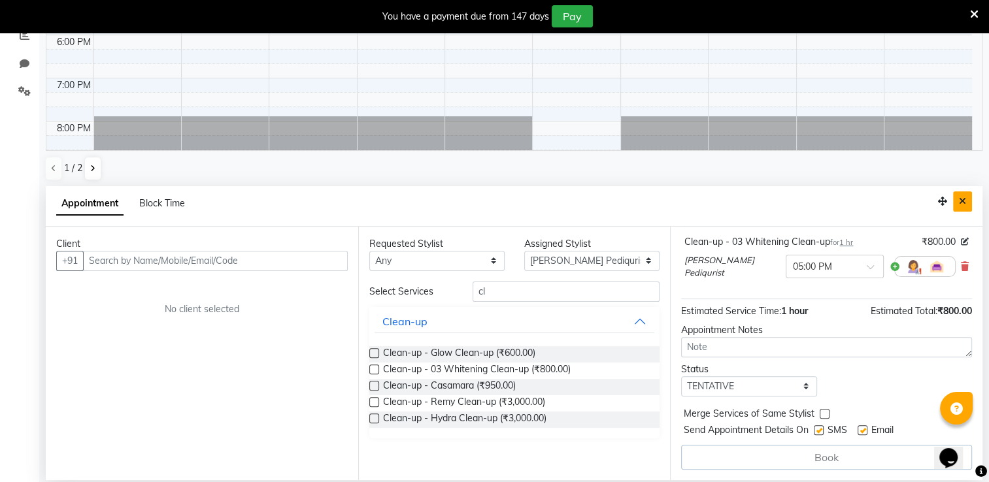
click at [966, 200] on button "Close" at bounding box center [962, 201] width 19 height 20
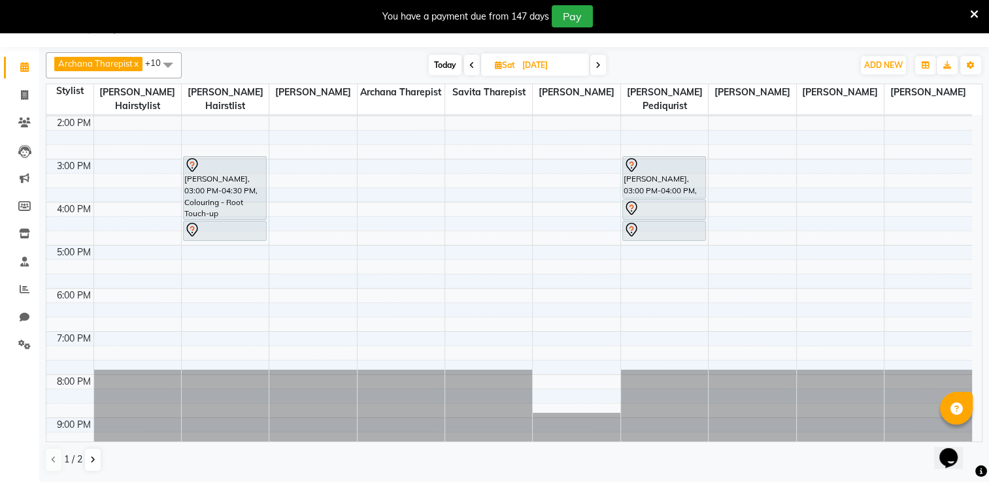
scroll to position [257, 0]
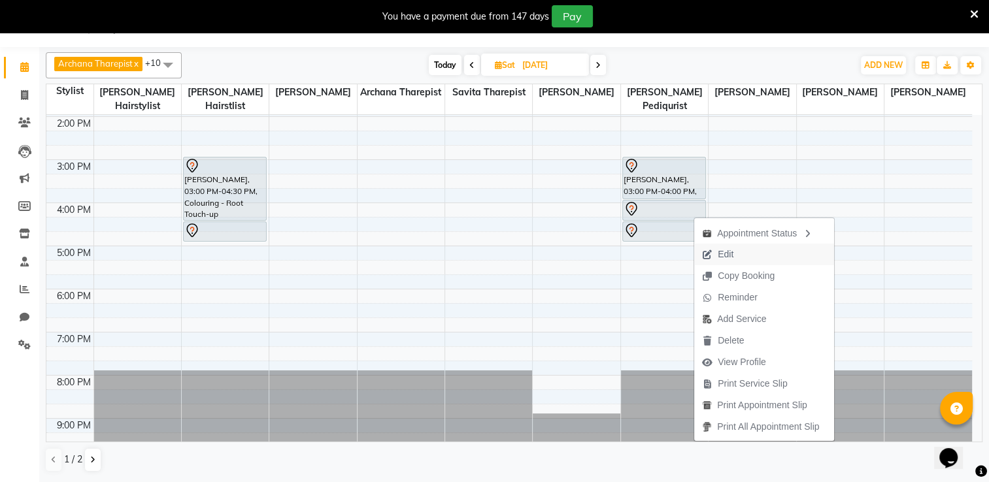
click at [727, 257] on span "Edit" at bounding box center [726, 255] width 16 height 14
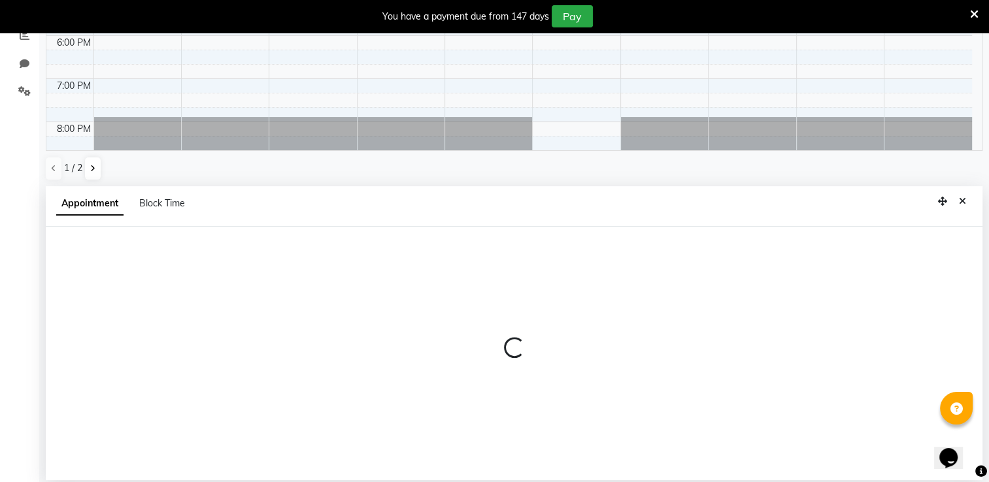
scroll to position [257, 0]
select select "75804"
select select "900"
select select "4579"
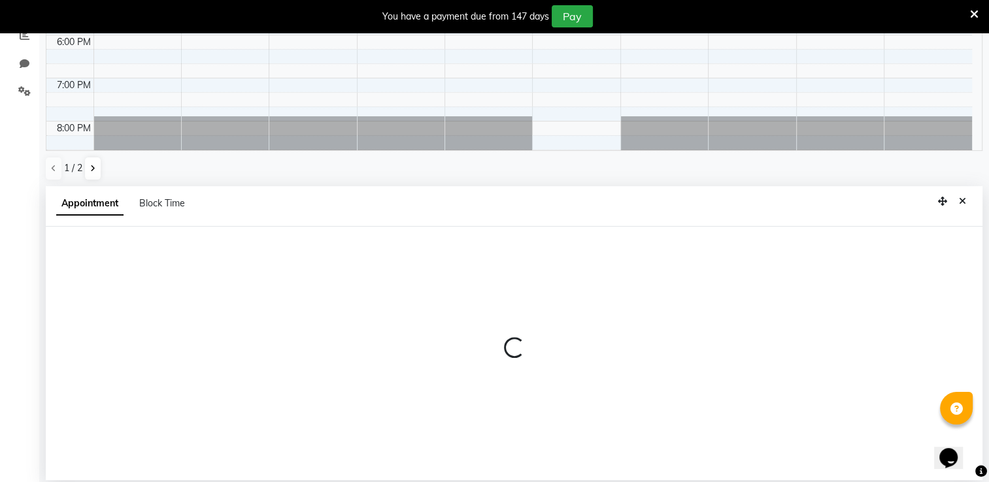
select select "tentative"
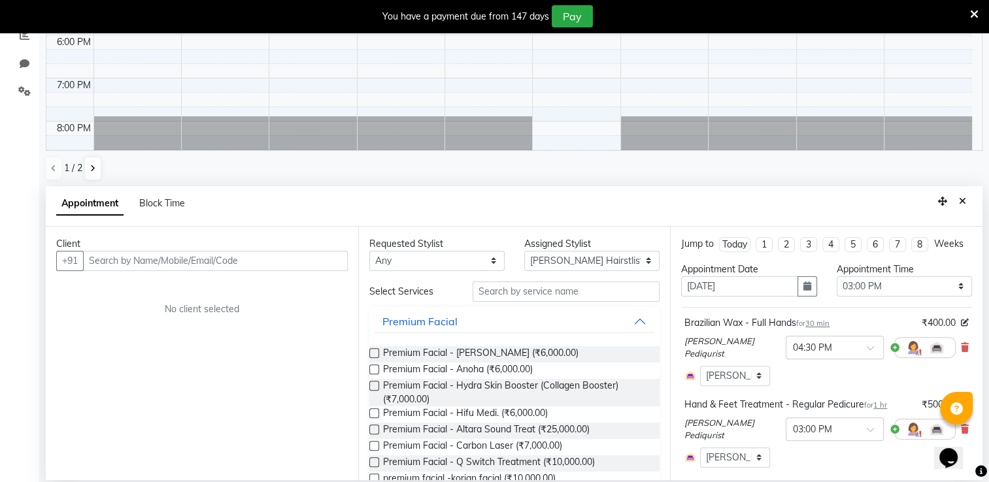
select select "4580"
select select "4583"
select select "4582"
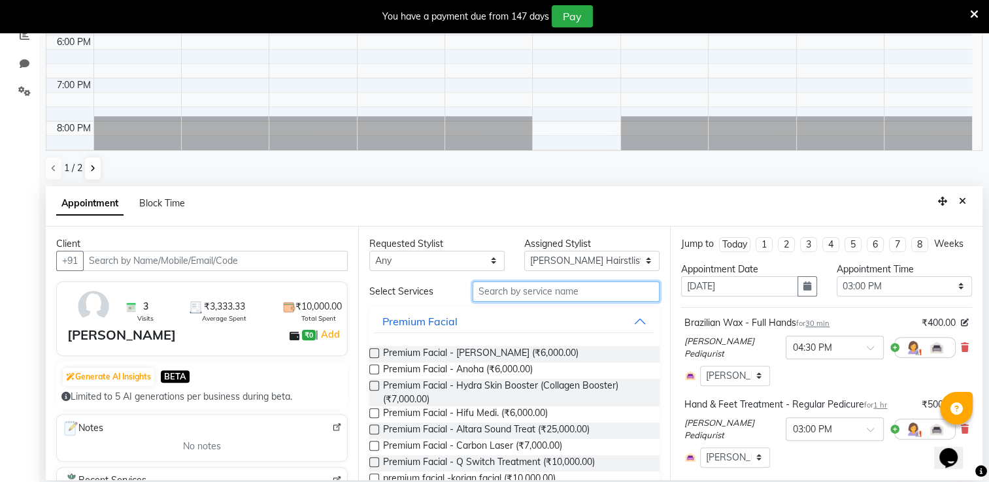
click at [554, 291] on input "text" at bounding box center [566, 292] width 187 height 20
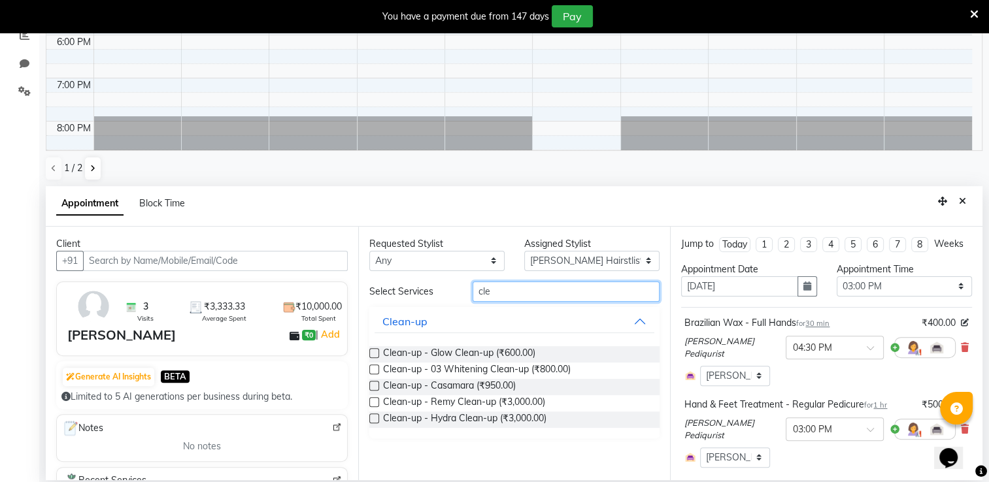
type input "cle"
click at [373, 370] on label at bounding box center [374, 370] width 10 height 10
click at [373, 370] on input "checkbox" at bounding box center [373, 371] width 8 height 8
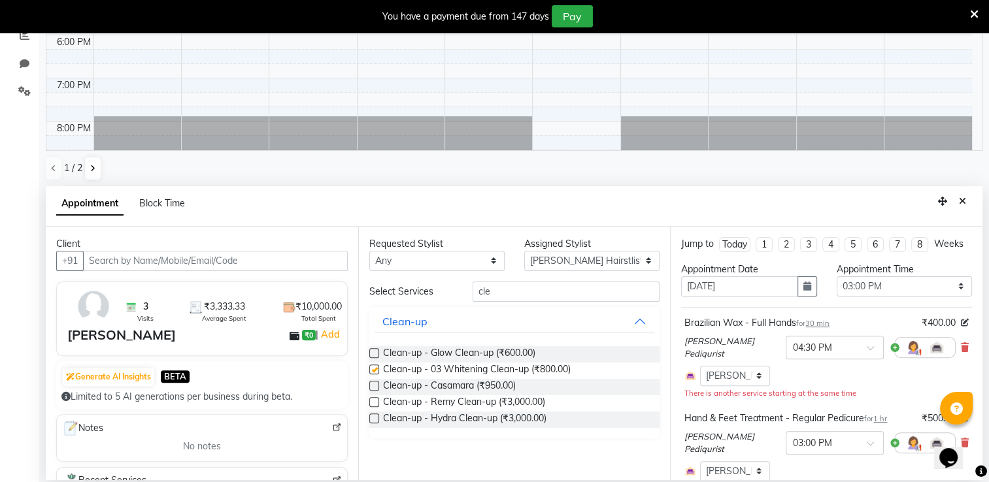
checkbox input "false"
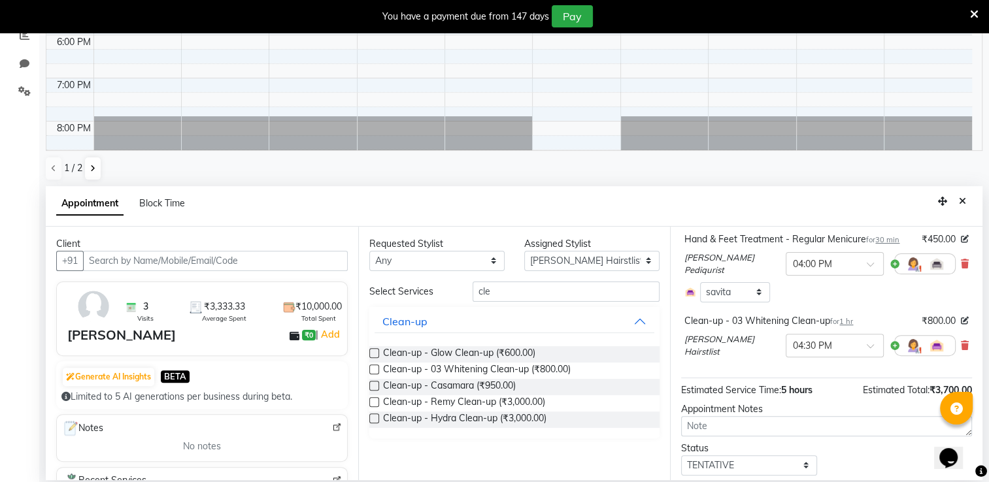
scroll to position [464, 0]
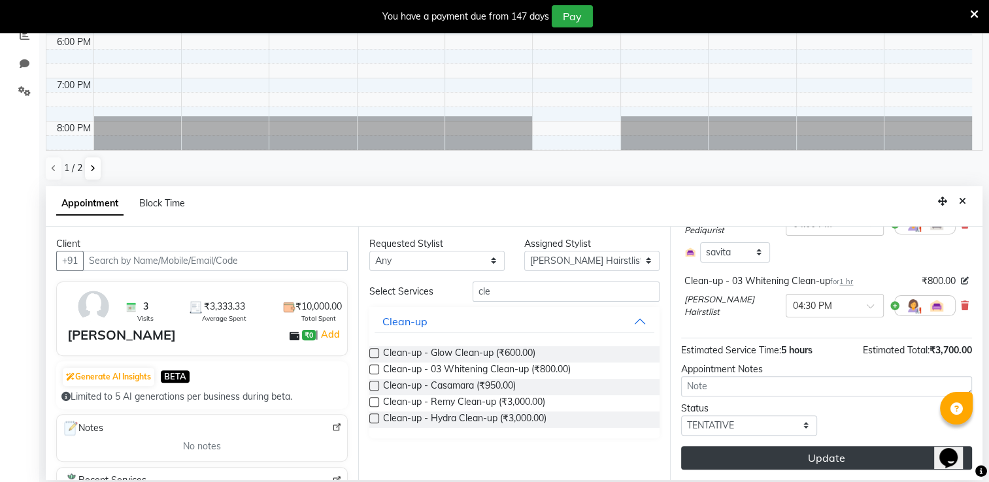
click at [822, 452] on button "Update" at bounding box center [826, 458] width 291 height 24
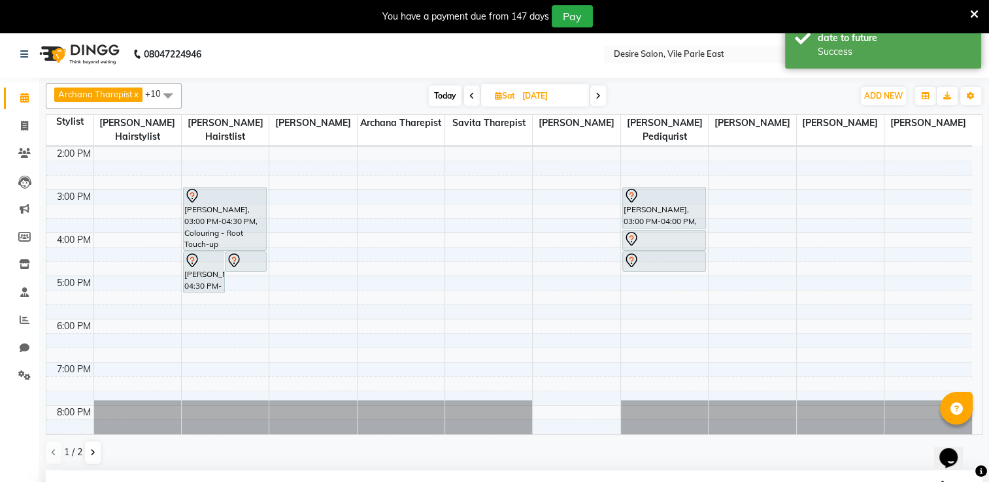
scroll to position [0, 0]
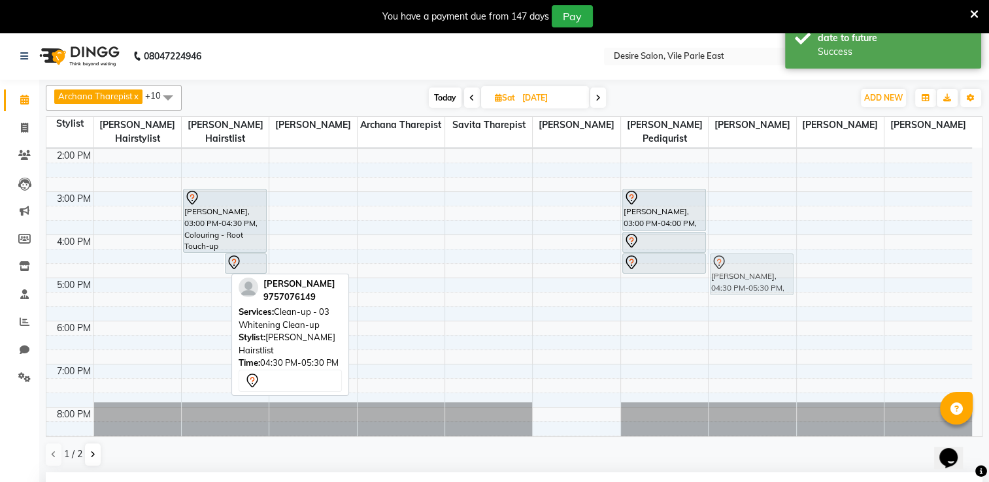
drag, startPoint x: 206, startPoint y: 264, endPoint x: 763, endPoint y: 274, distance: 557.6
click at [763, 274] on tr "rohini nerulker, 10:30 AM-12:30 PM, Colouring - Highlight [PERSON_NAME], 04:30 …" at bounding box center [508, 191] width 925 height 603
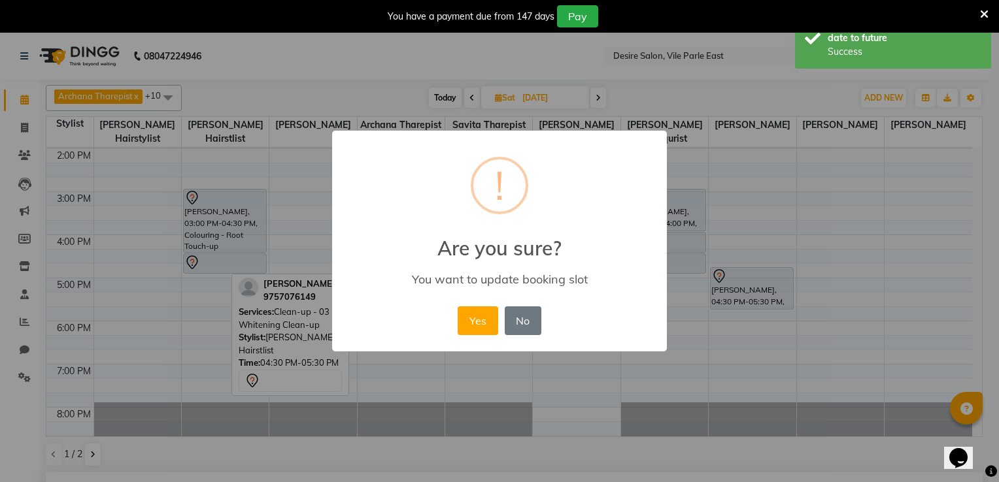
click at [763, 274] on div "× ! Are you sure? You want to update booking slot Yes No No" at bounding box center [499, 241] width 999 height 482
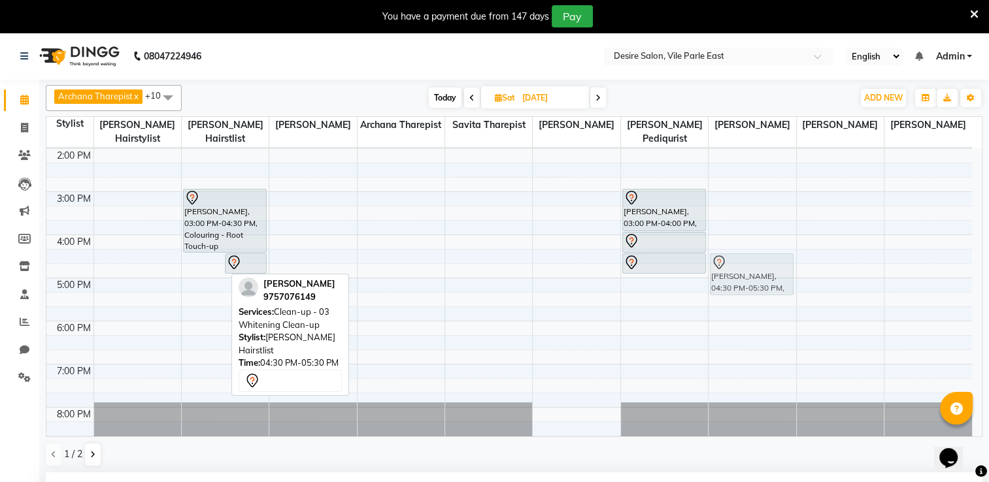
drag, startPoint x: 205, startPoint y: 265, endPoint x: 729, endPoint y: 261, distance: 524.2
click at [729, 261] on tr "rohini nerulker, 10:30 AM-12:30 PM, Colouring - Highlight [PERSON_NAME], 04:30 …" at bounding box center [508, 191] width 925 height 603
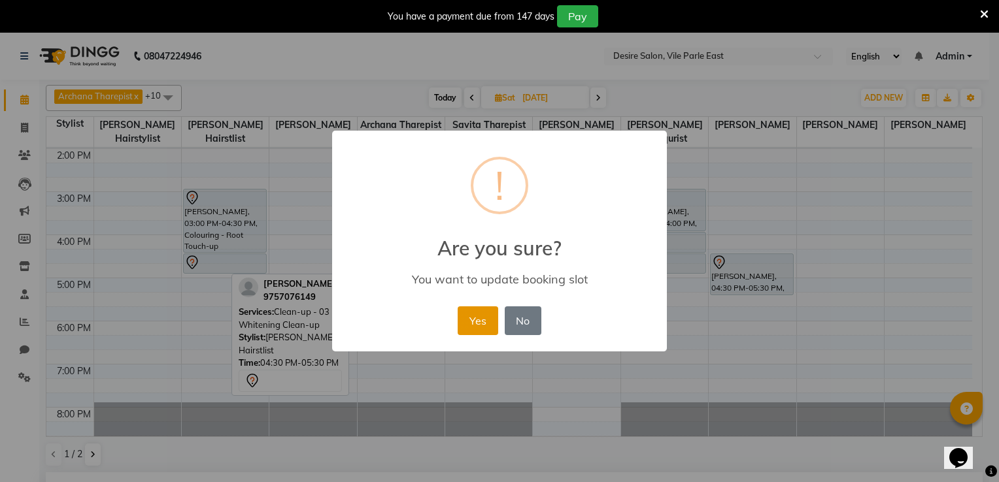
click at [482, 318] on button "Yes" at bounding box center [477, 321] width 40 height 29
